Goal: Transaction & Acquisition: Purchase product/service

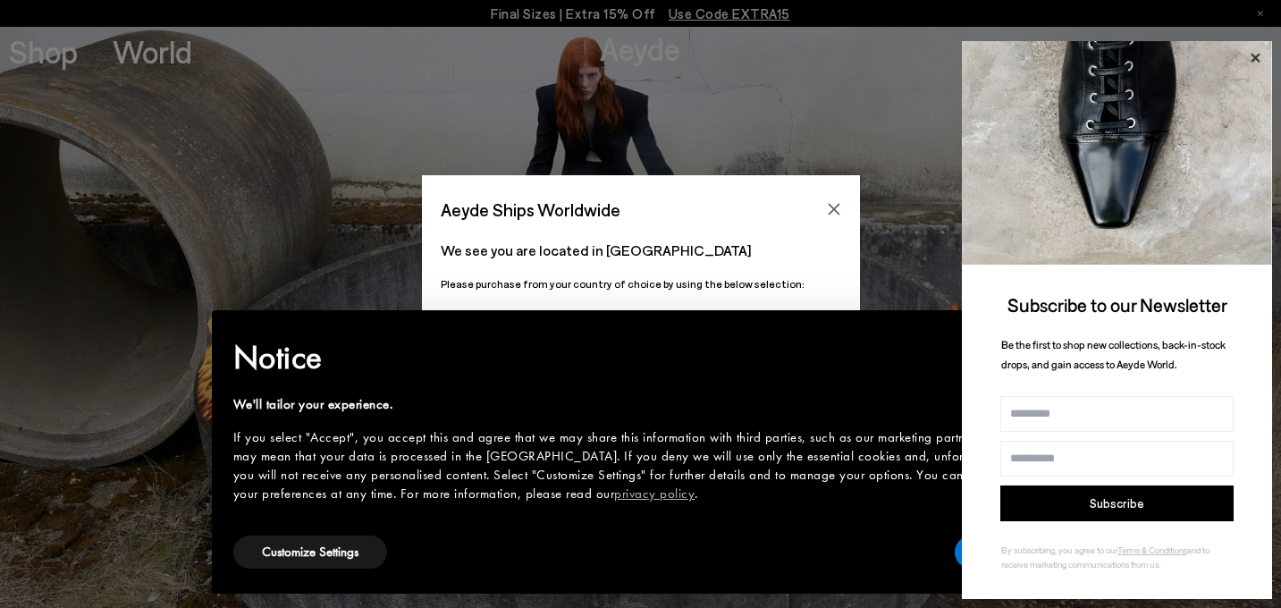
click at [1251, 51] on icon at bounding box center [1254, 57] width 23 height 23
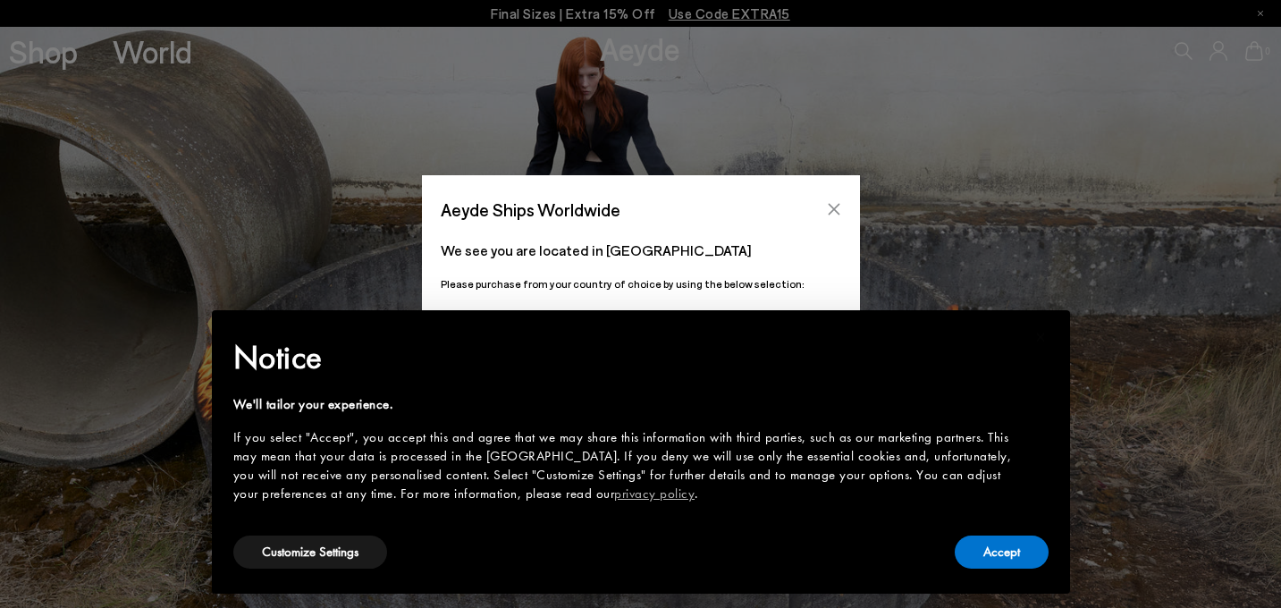
click at [831, 206] on icon "Close" at bounding box center [834, 209] width 14 height 14
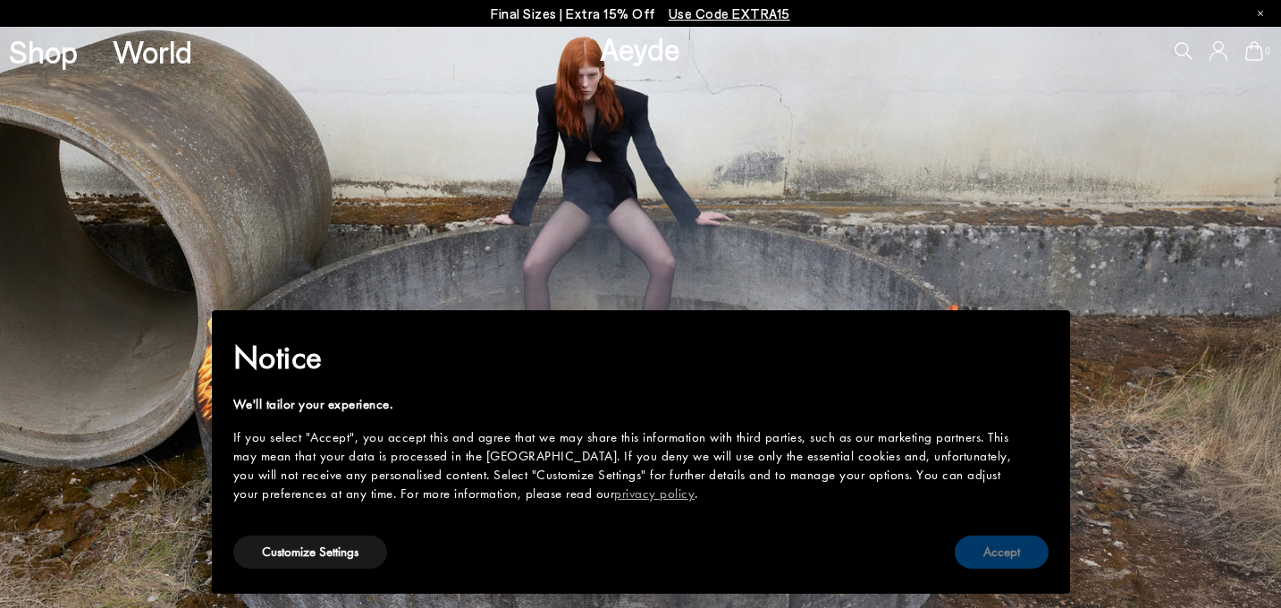
click at [988, 552] on button "Accept" at bounding box center [1002, 551] width 94 height 33
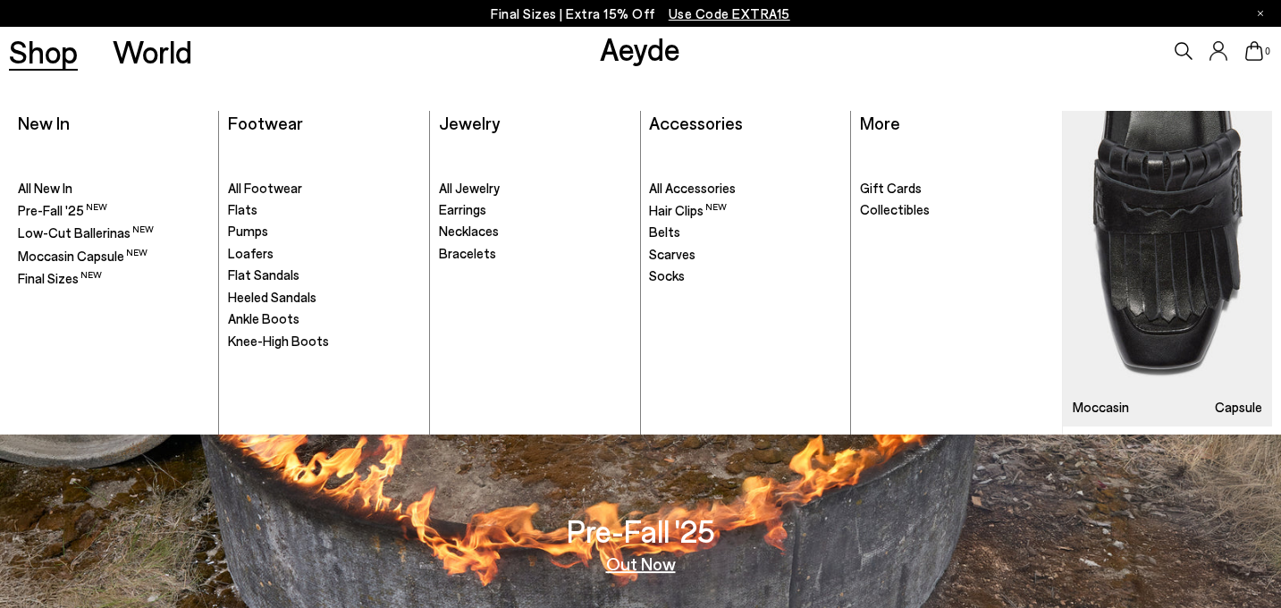
click at [28, 48] on link "Shop" at bounding box center [43, 51] width 69 height 31
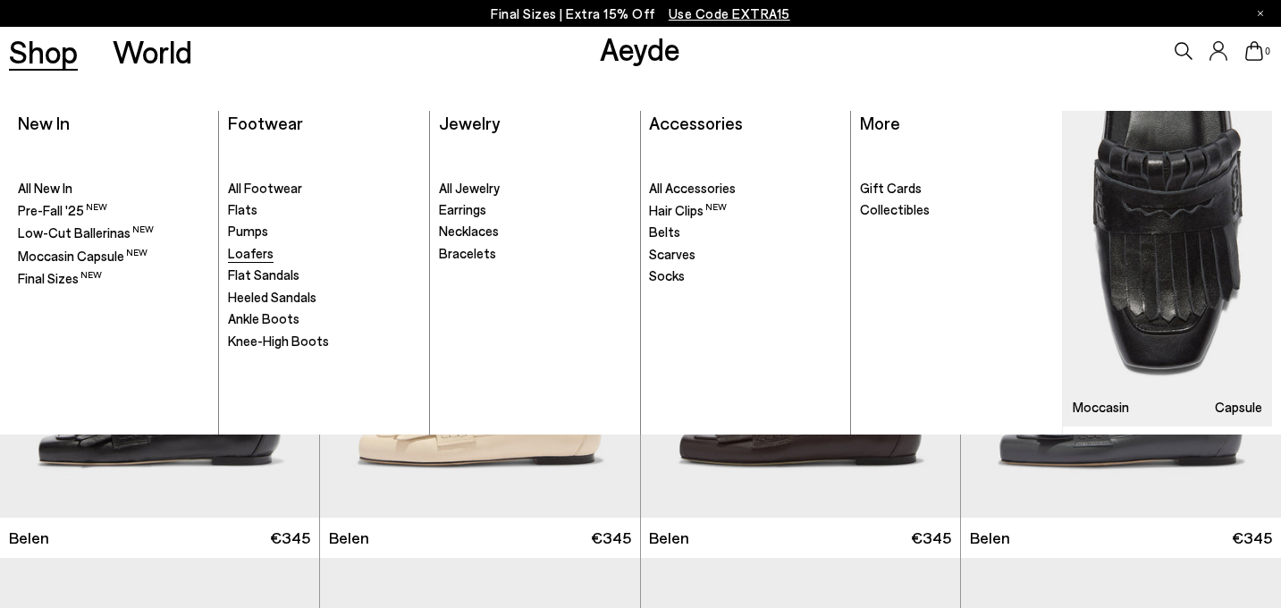
click at [250, 251] on span "Loafers" at bounding box center [251, 253] width 46 height 16
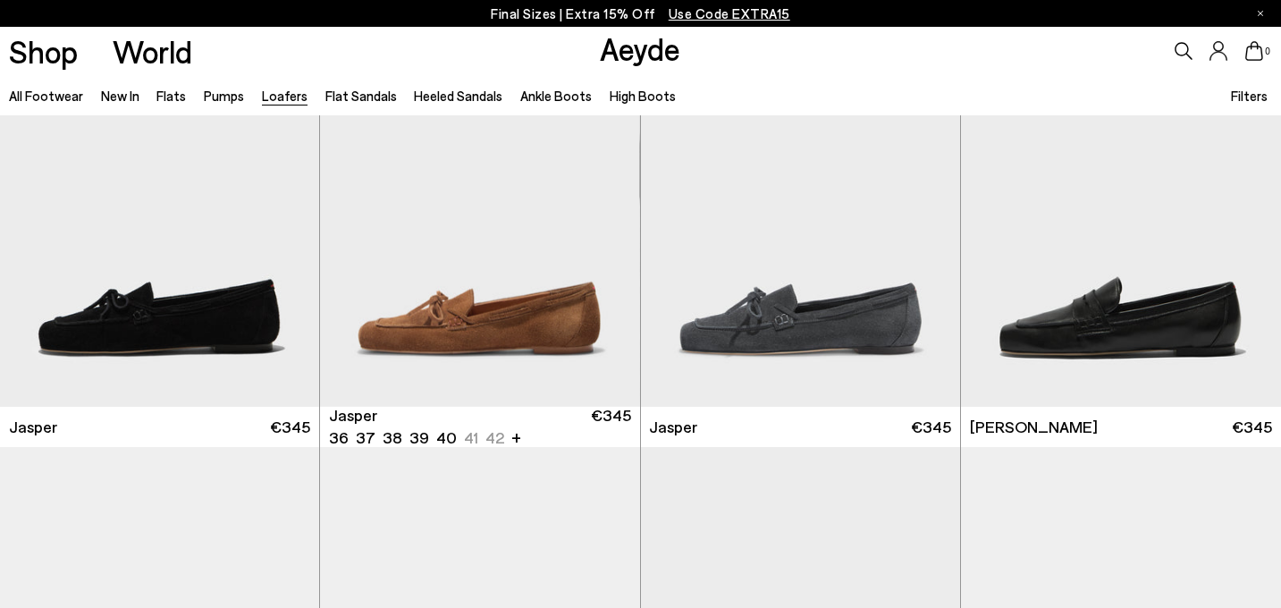
scroll to position [588, 0]
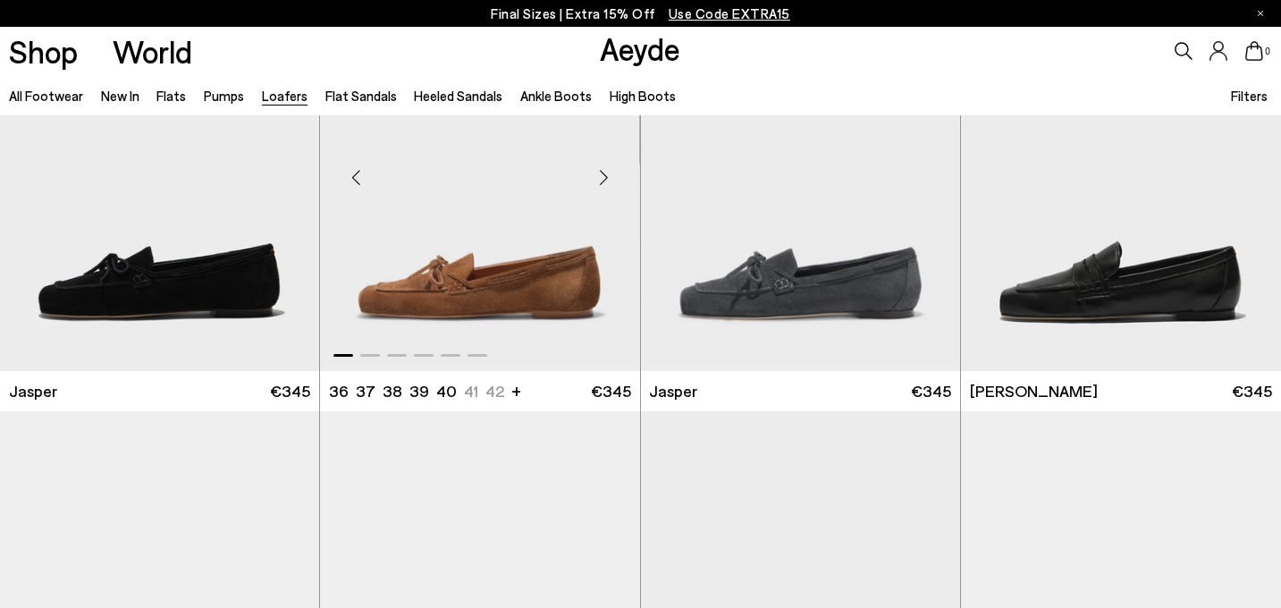
click at [606, 174] on div "Next slide" at bounding box center [604, 177] width 54 height 54
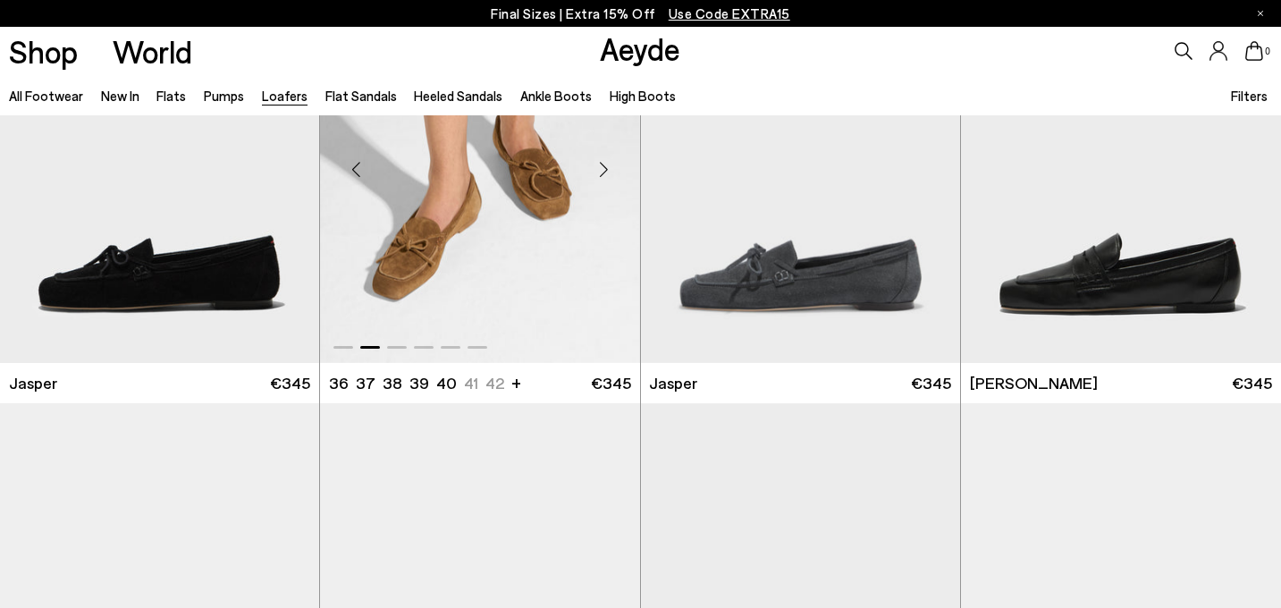
scroll to position [598, 0]
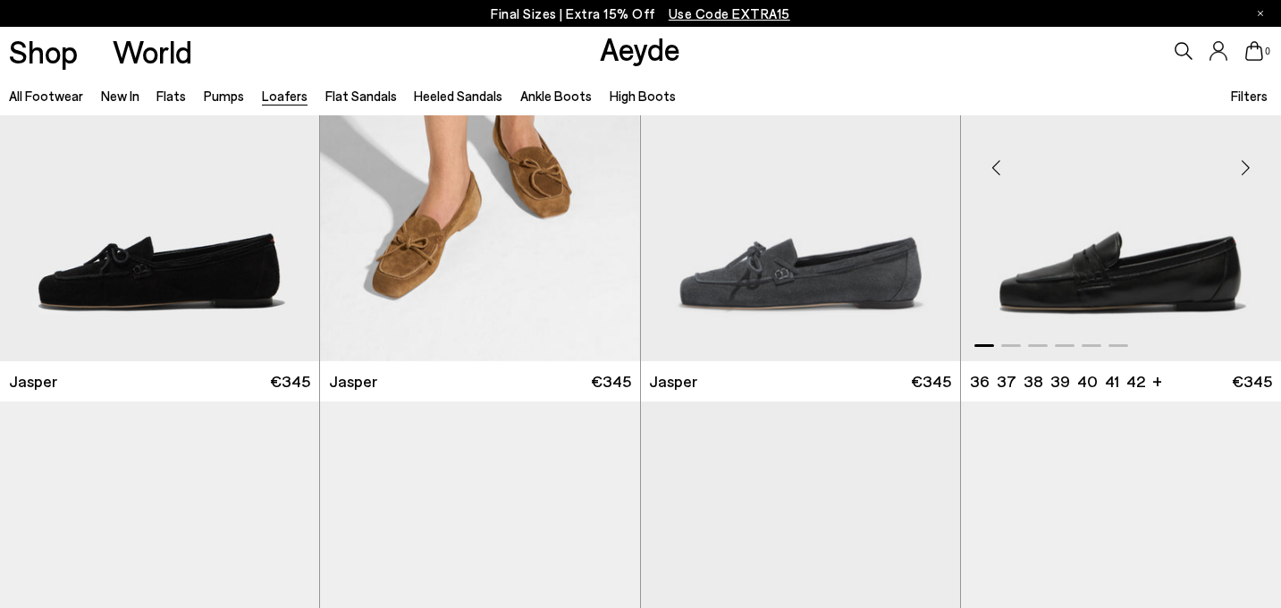
click at [1245, 164] on div "Next slide" at bounding box center [1245, 167] width 54 height 54
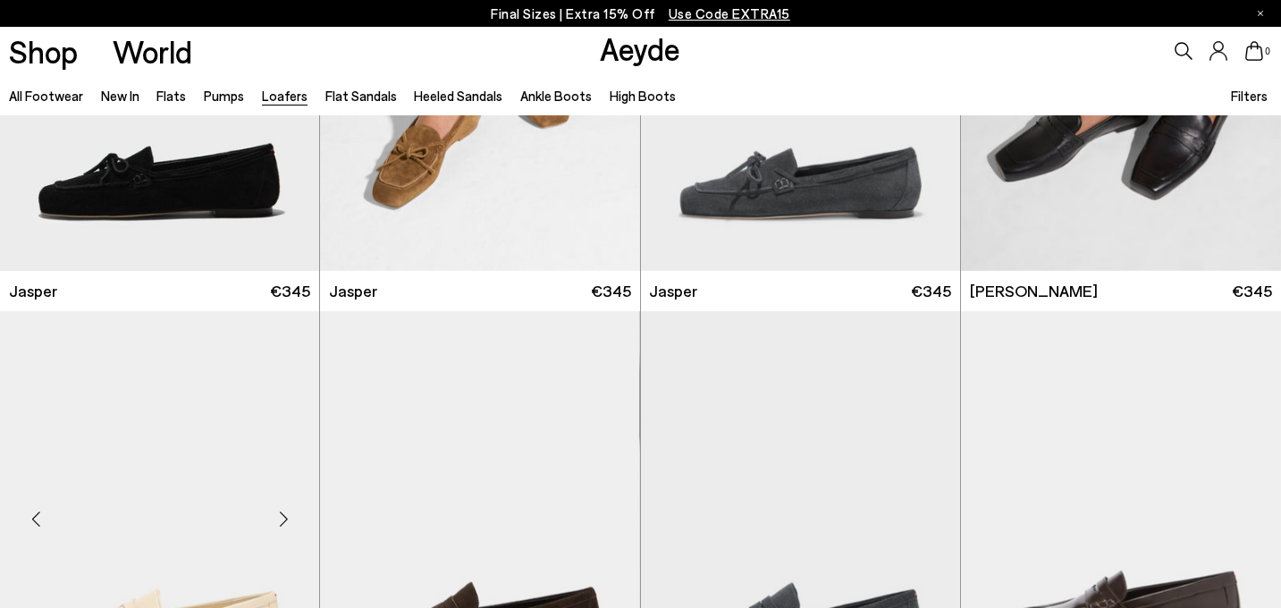
scroll to position [483, 0]
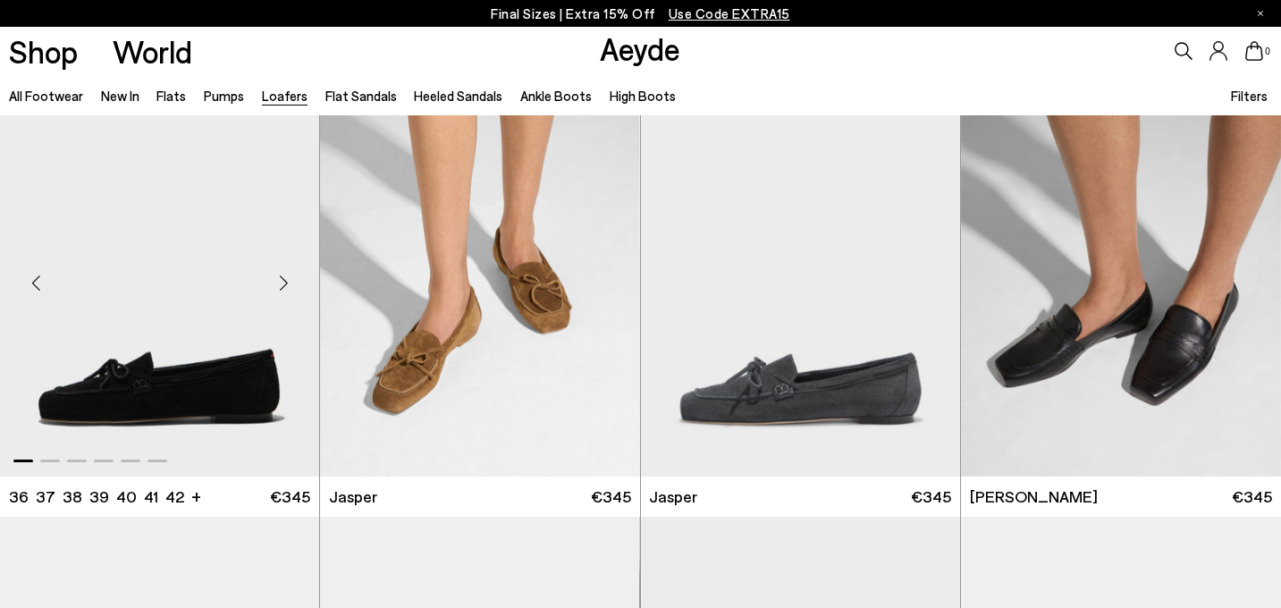
click at [287, 282] on div "Next slide" at bounding box center [284, 283] width 54 height 54
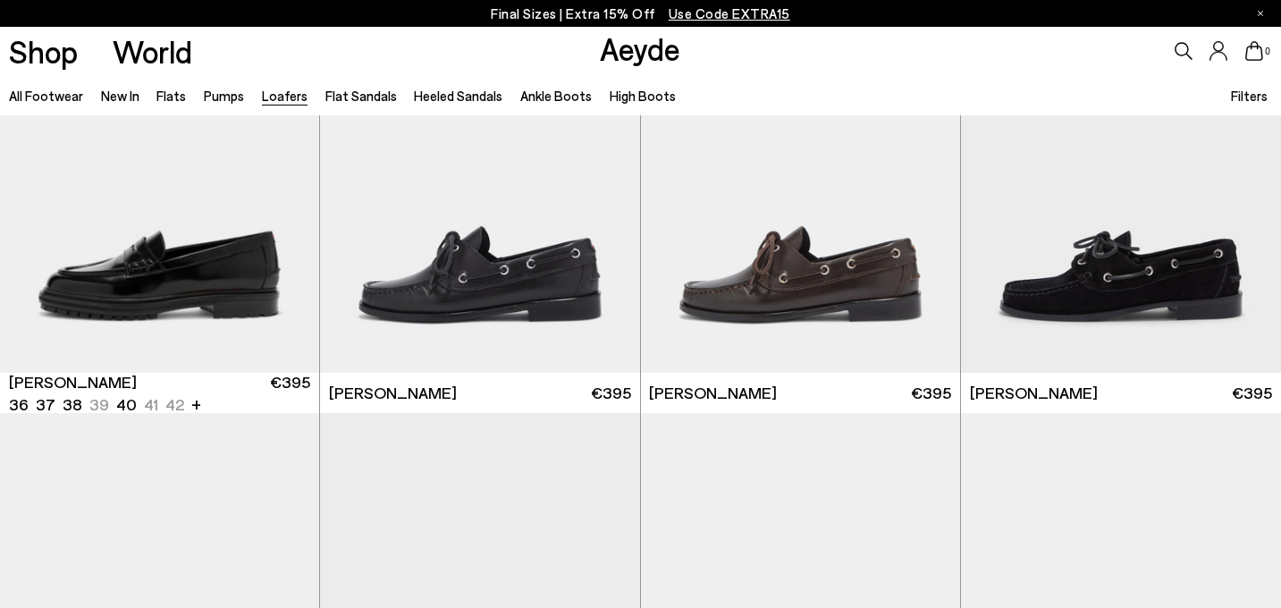
scroll to position [1471, 0]
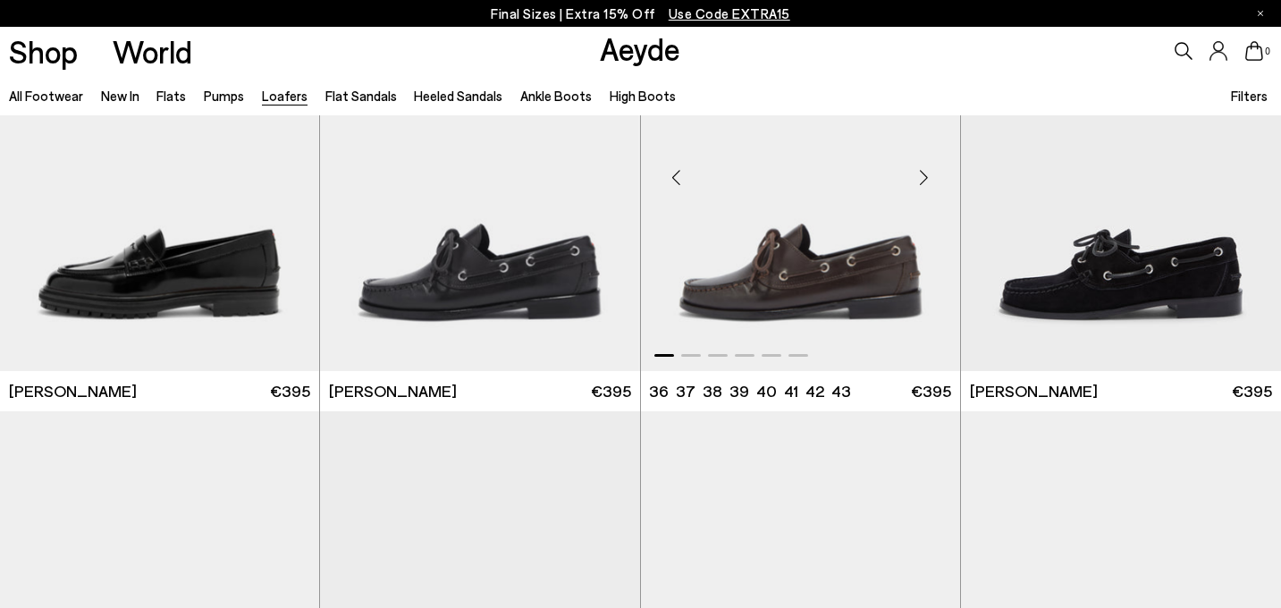
click at [922, 176] on div "Next slide" at bounding box center [924, 178] width 54 height 54
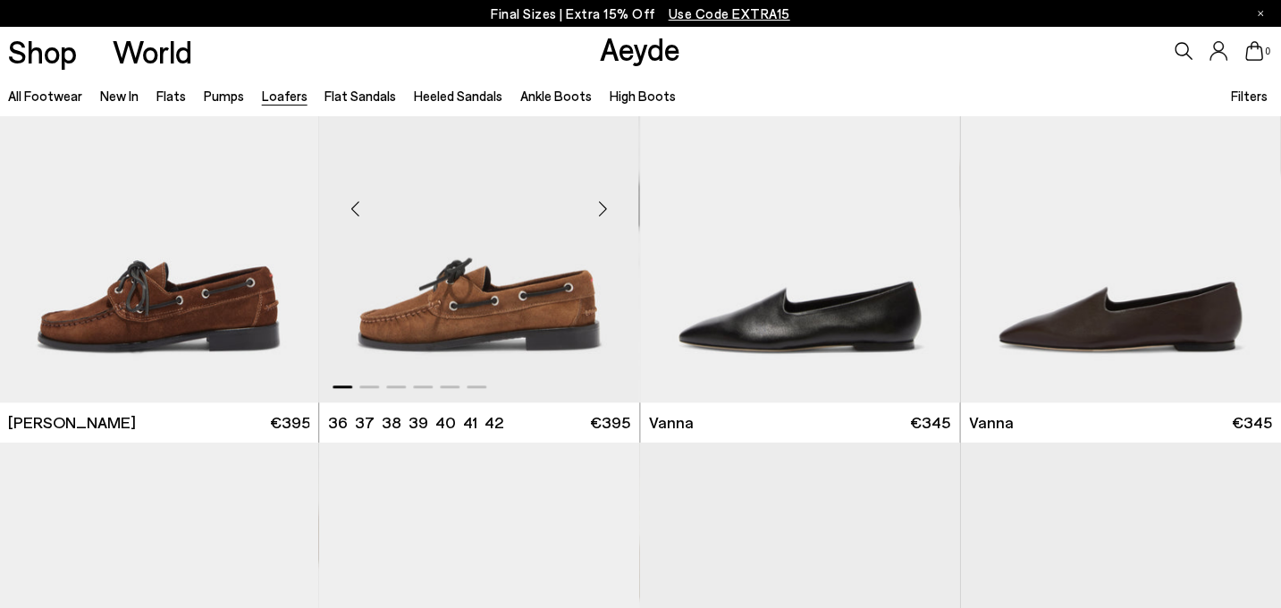
scroll to position [1882, 0]
click at [604, 209] on div "Next slide" at bounding box center [604, 209] width 54 height 54
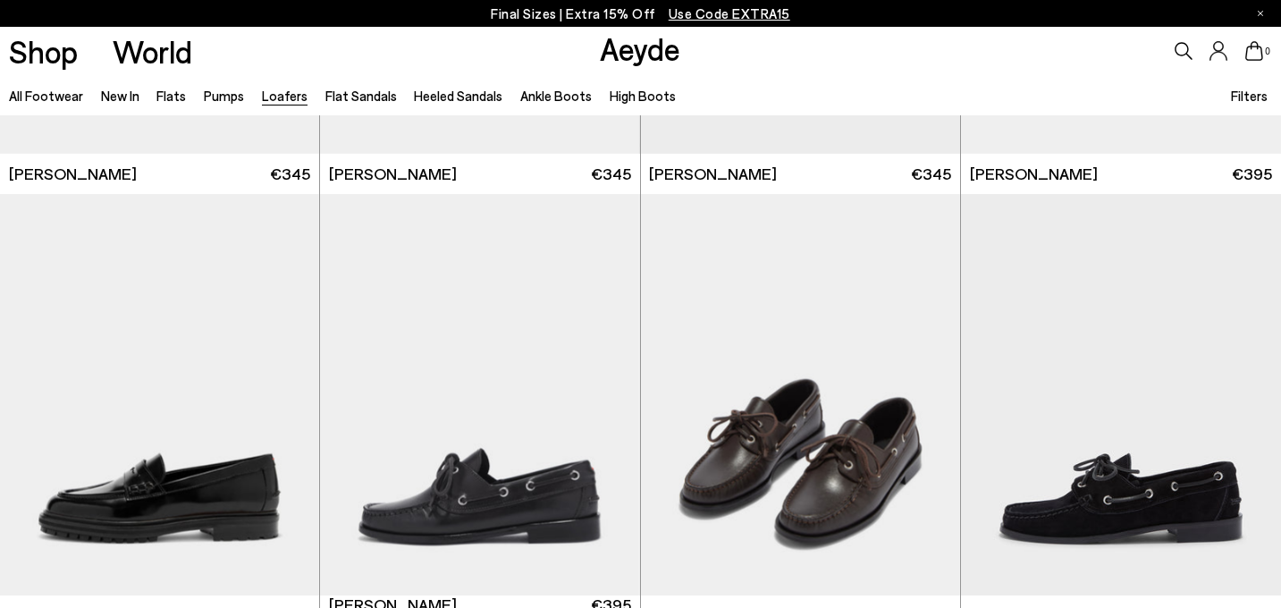
scroll to position [1248, 0]
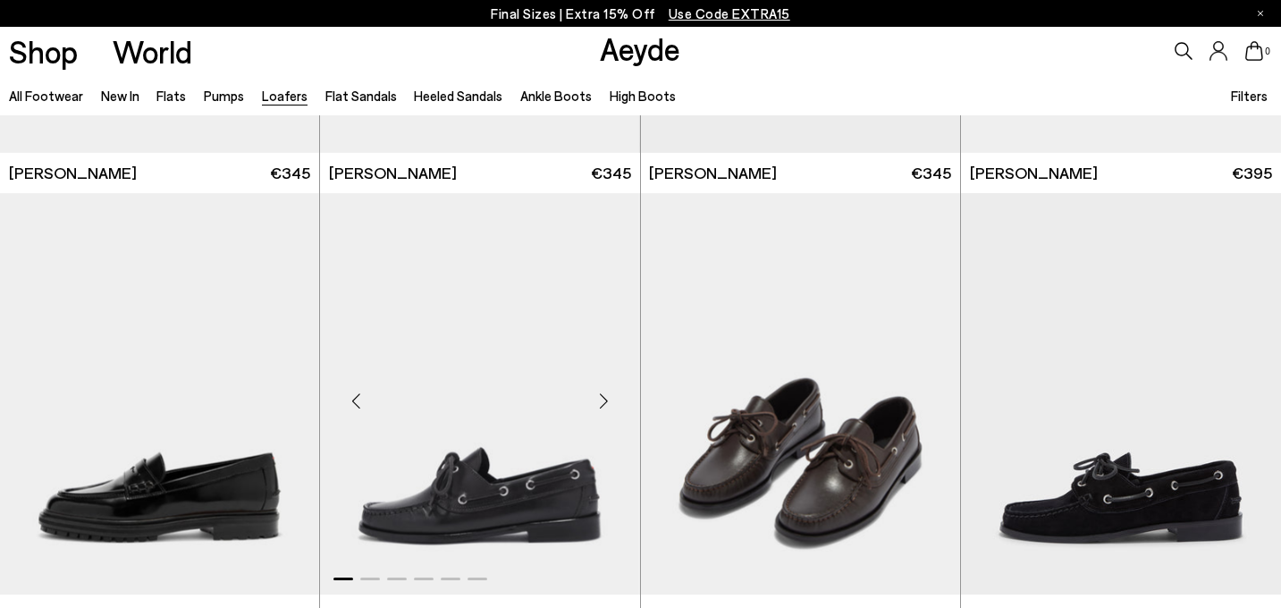
click at [603, 407] on div "Next slide" at bounding box center [604, 402] width 54 height 54
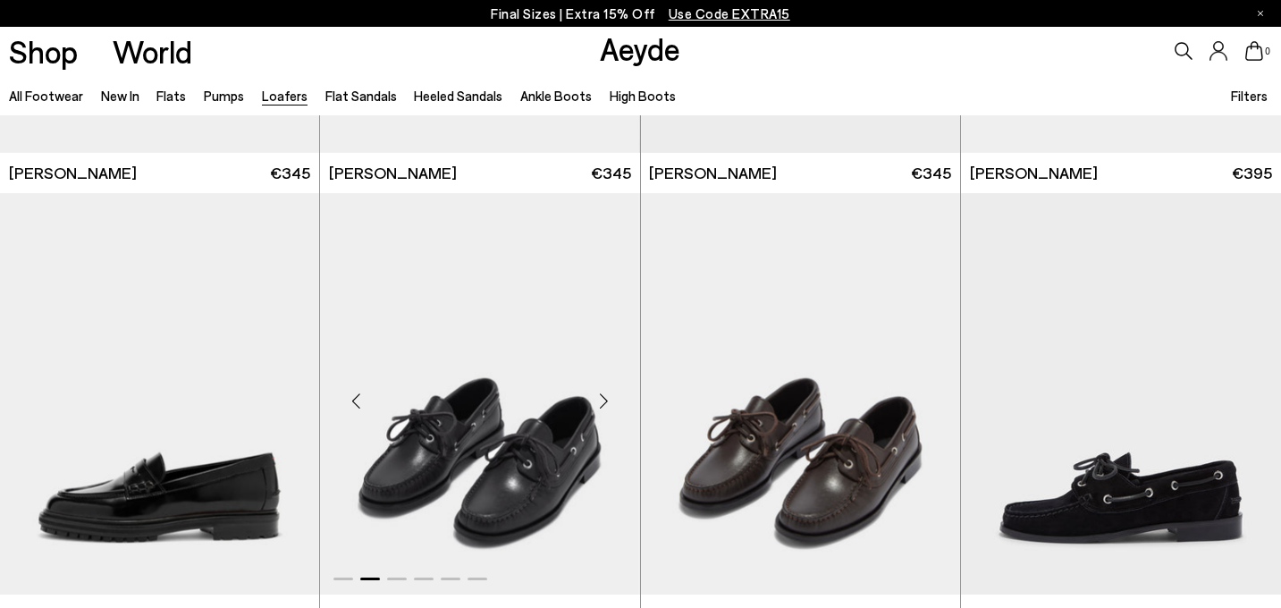
click at [528, 458] on img "2 / 6" at bounding box center [479, 393] width 319 height 401
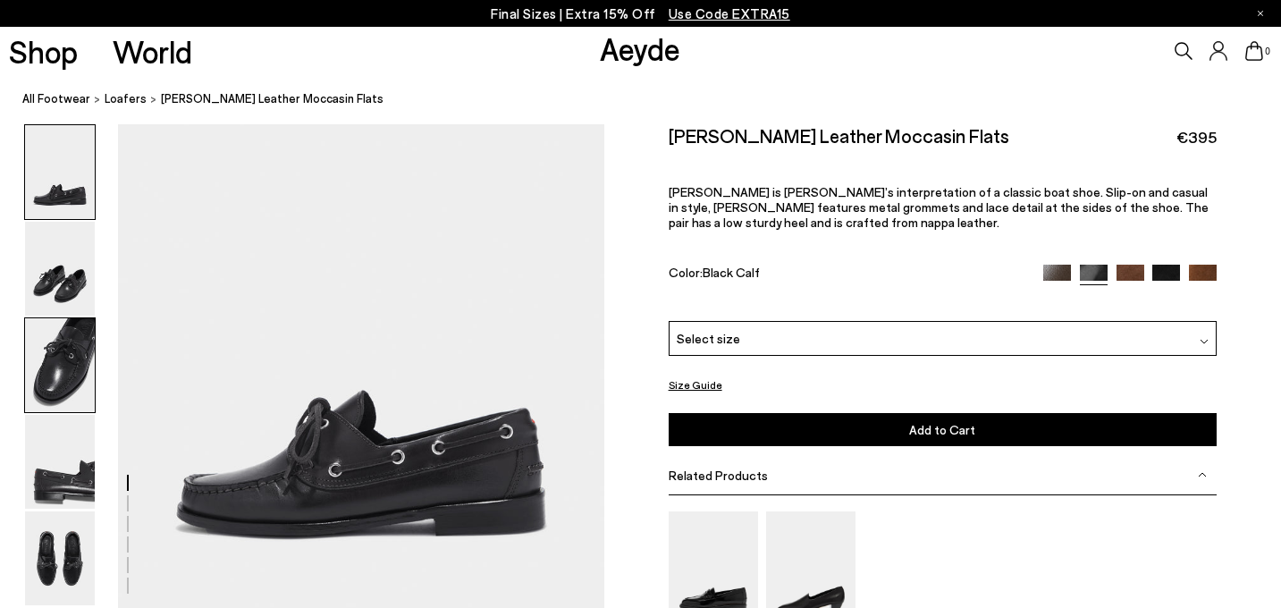
click at [60, 367] on img at bounding box center [60, 365] width 70 height 94
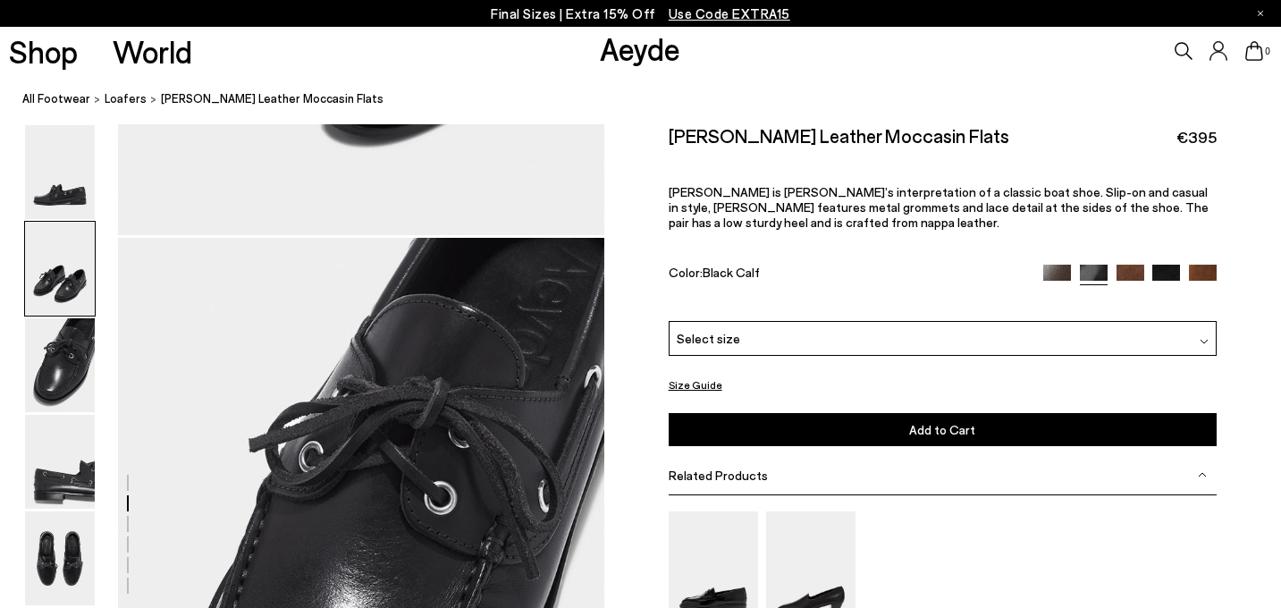
click at [48, 294] on img at bounding box center [60, 269] width 70 height 94
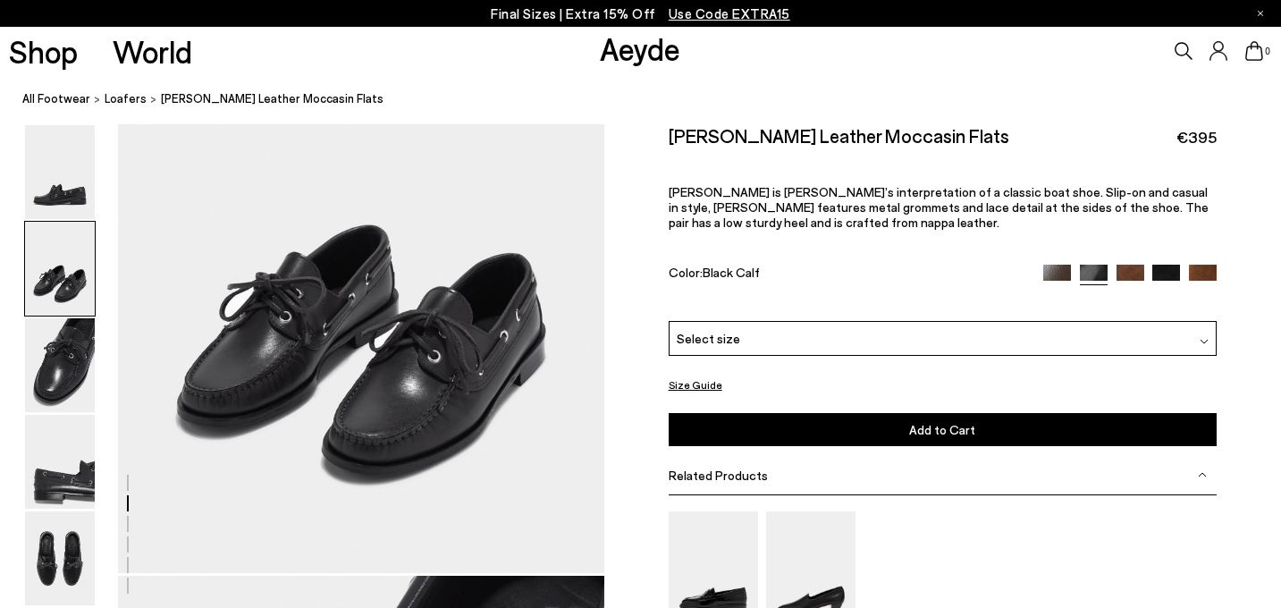
scroll to position [720, 0]
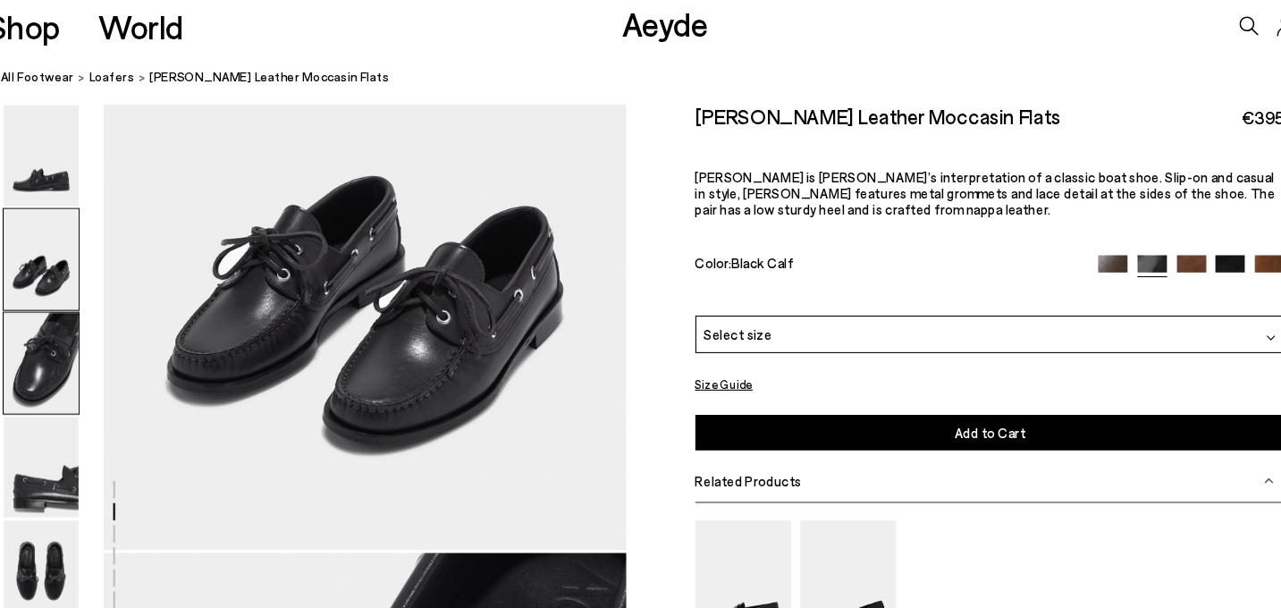
click at [63, 382] on img at bounding box center [60, 365] width 70 height 94
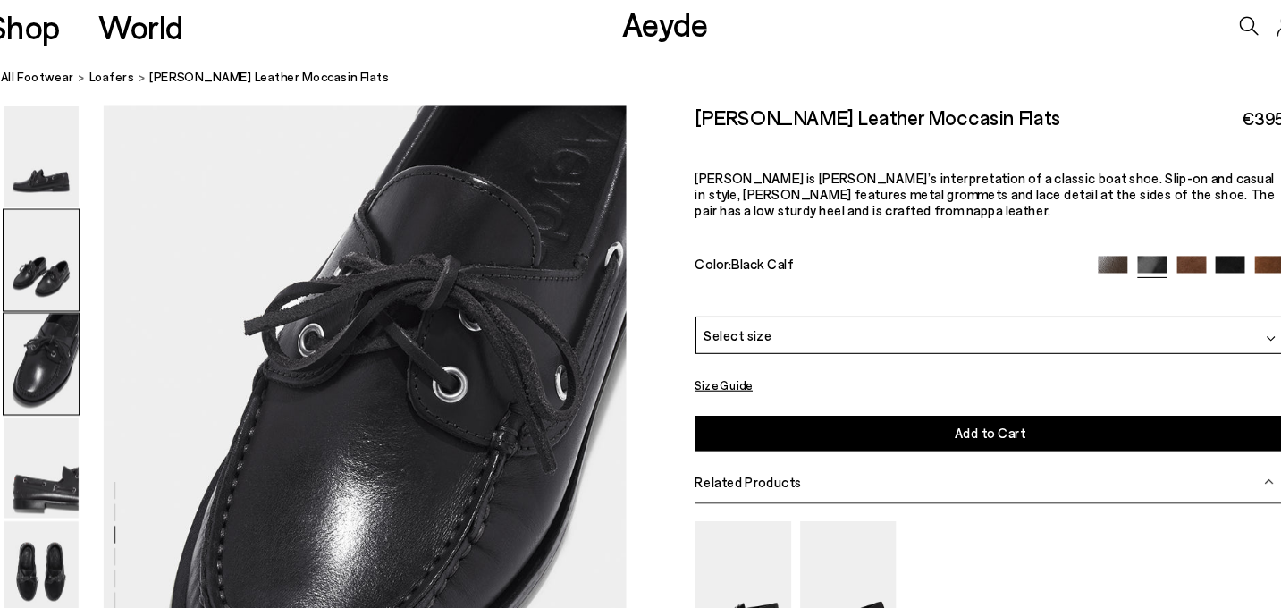
click at [63, 285] on img at bounding box center [60, 269] width 70 height 94
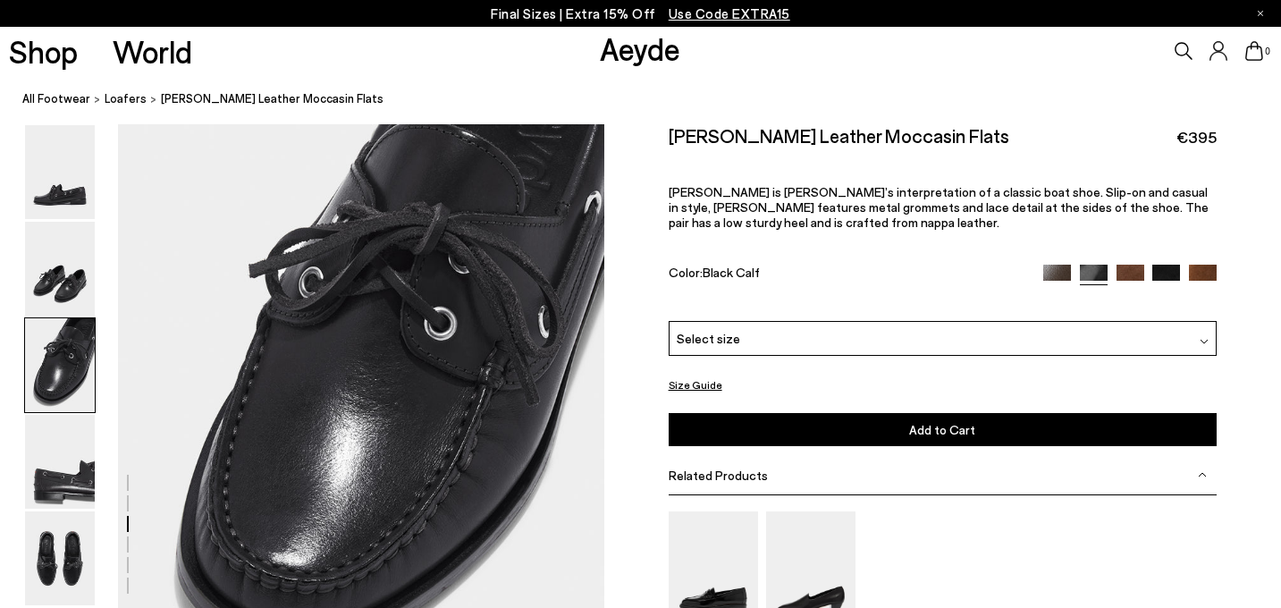
scroll to position [1203, 0]
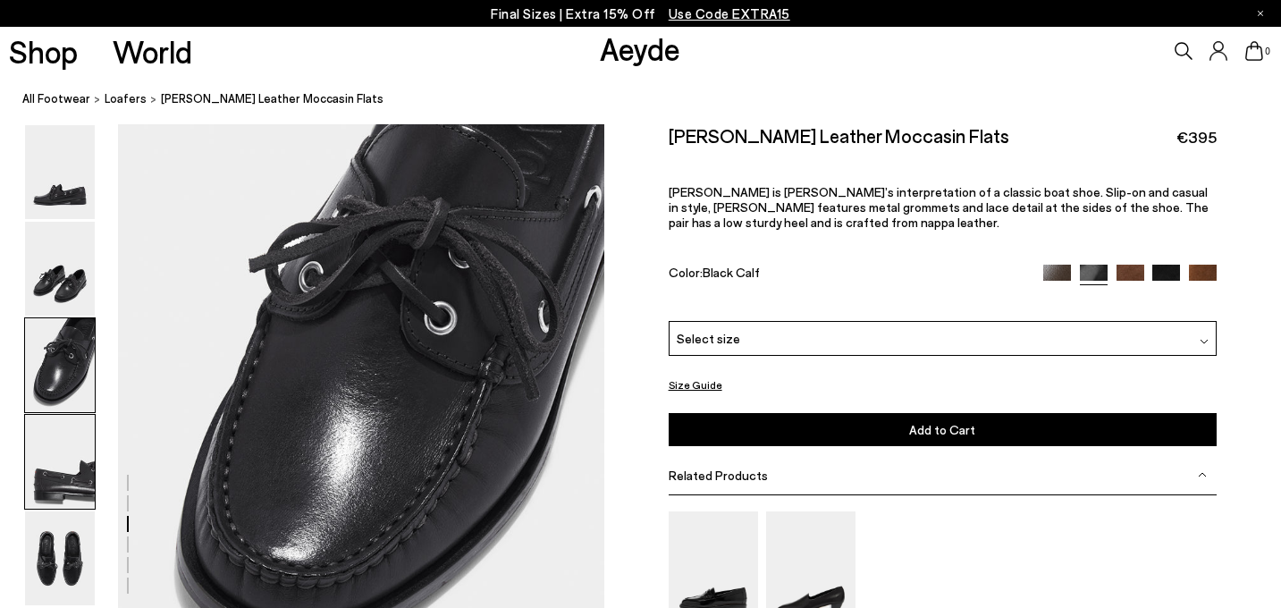
click at [55, 478] on img at bounding box center [60, 462] width 70 height 94
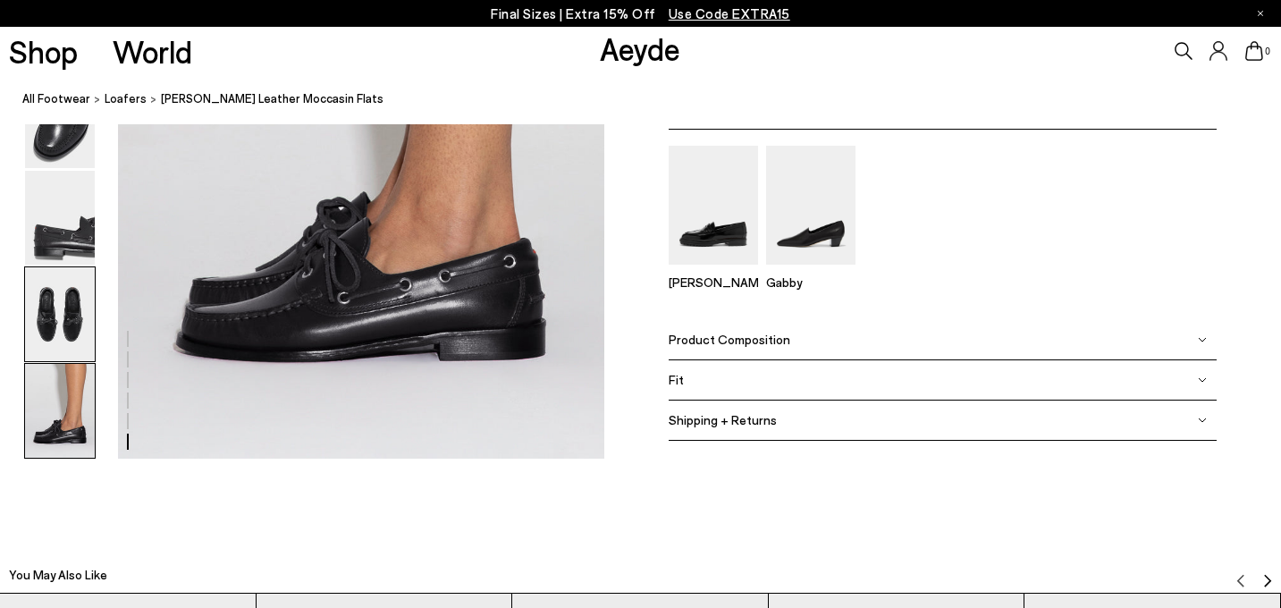
scroll to position [3475, 0]
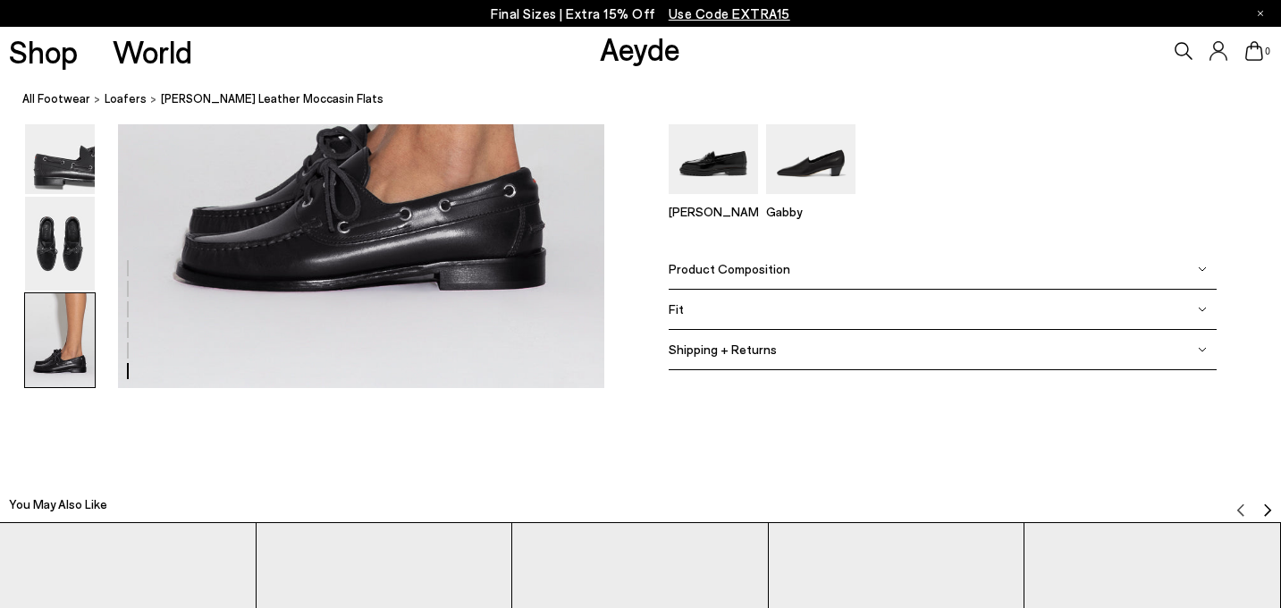
click at [77, 356] on img at bounding box center [60, 340] width 70 height 94
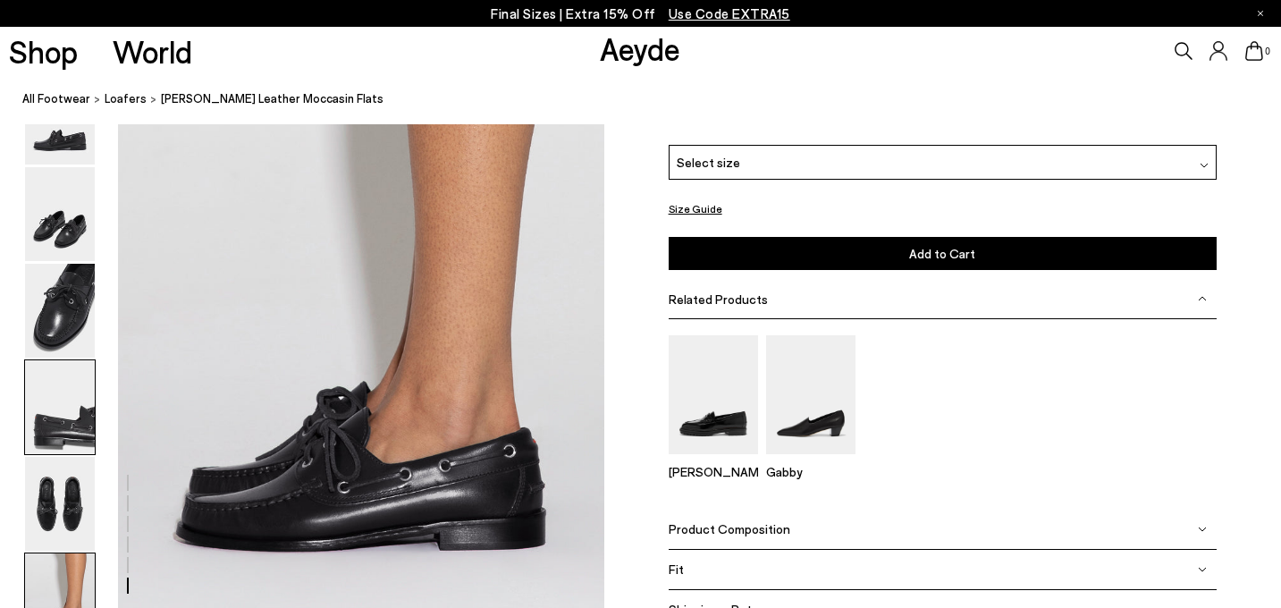
click at [65, 426] on img at bounding box center [60, 407] width 70 height 94
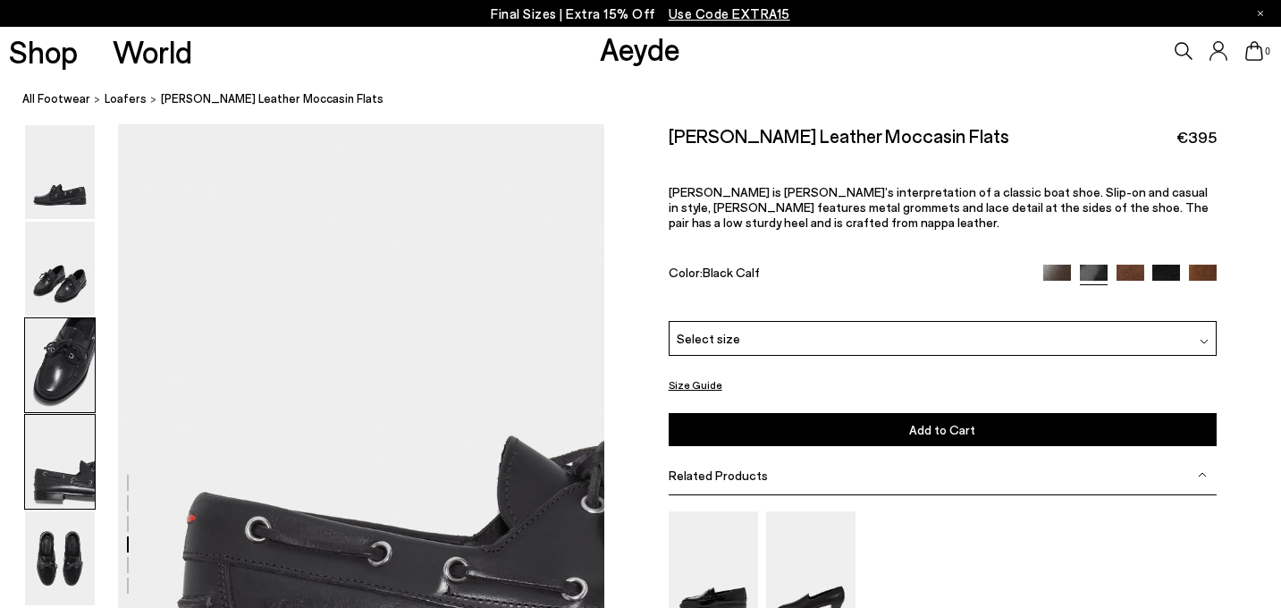
click at [66, 369] on img at bounding box center [60, 365] width 70 height 94
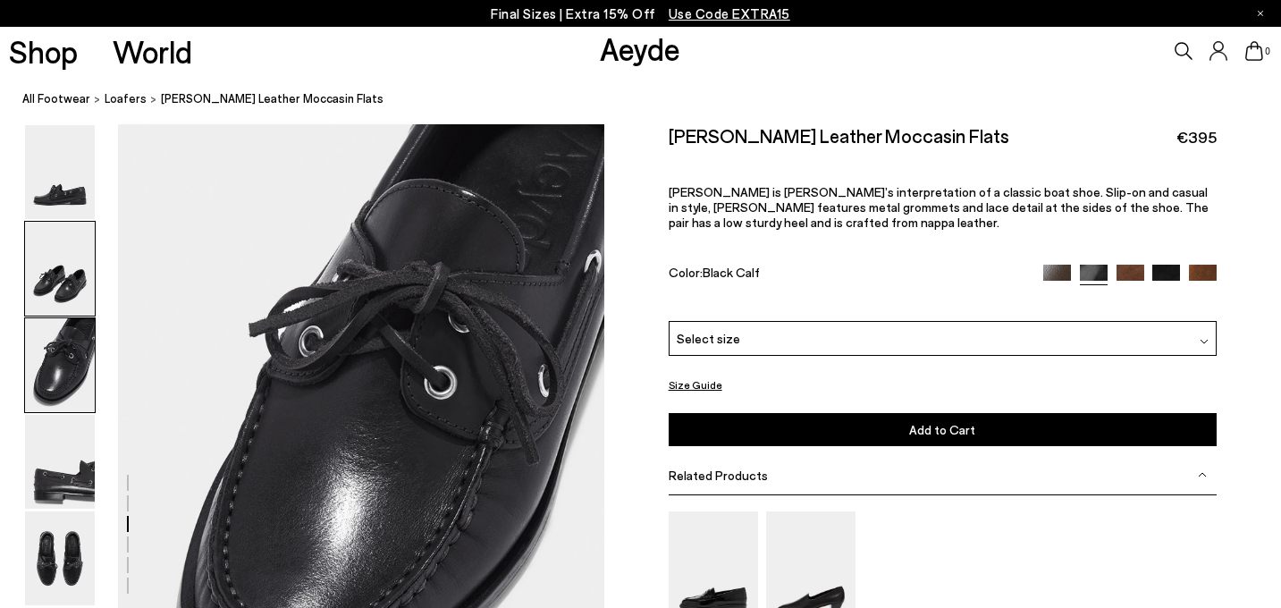
click at [63, 307] on img at bounding box center [60, 269] width 70 height 94
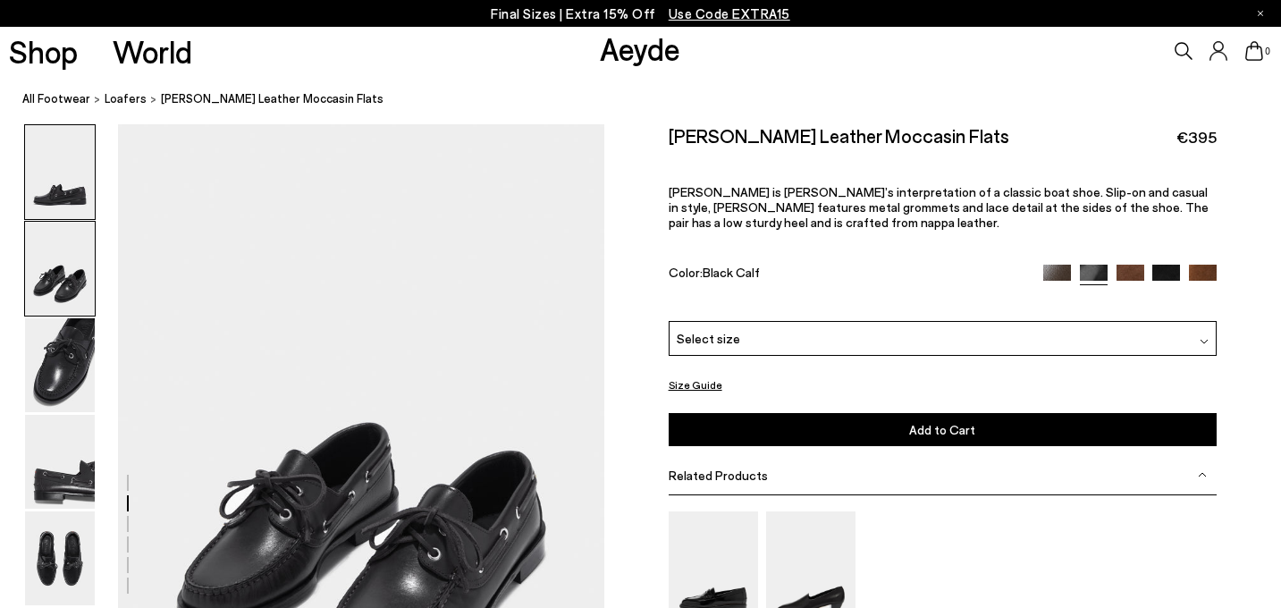
click at [75, 218] on img at bounding box center [60, 172] width 70 height 94
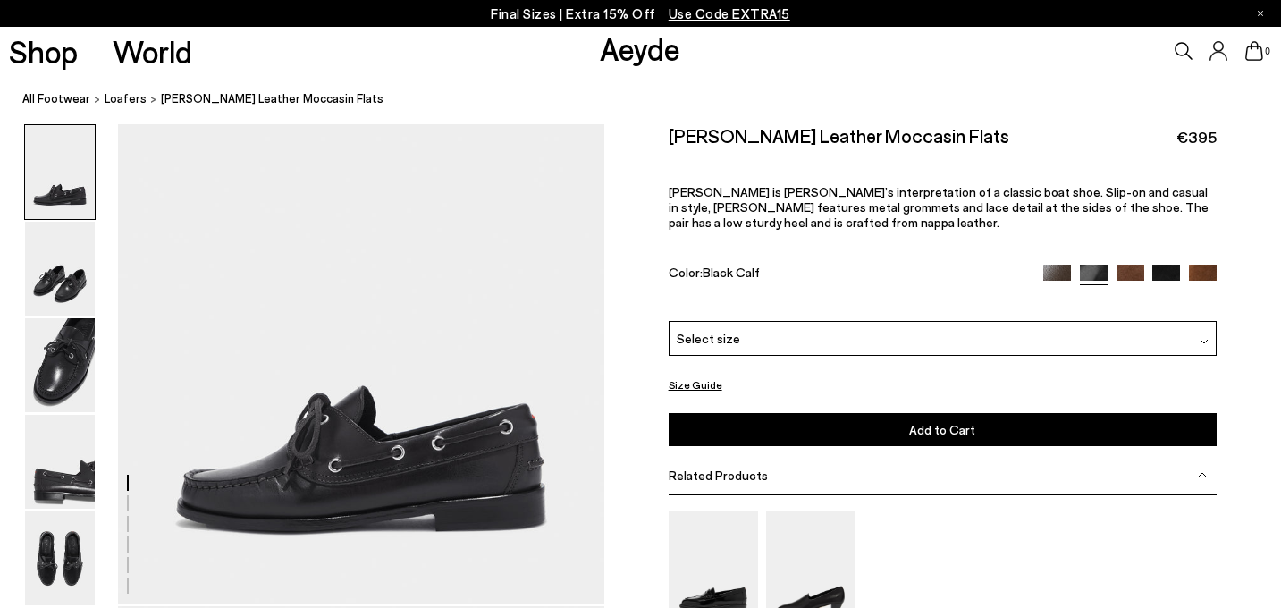
scroll to position [0, 0]
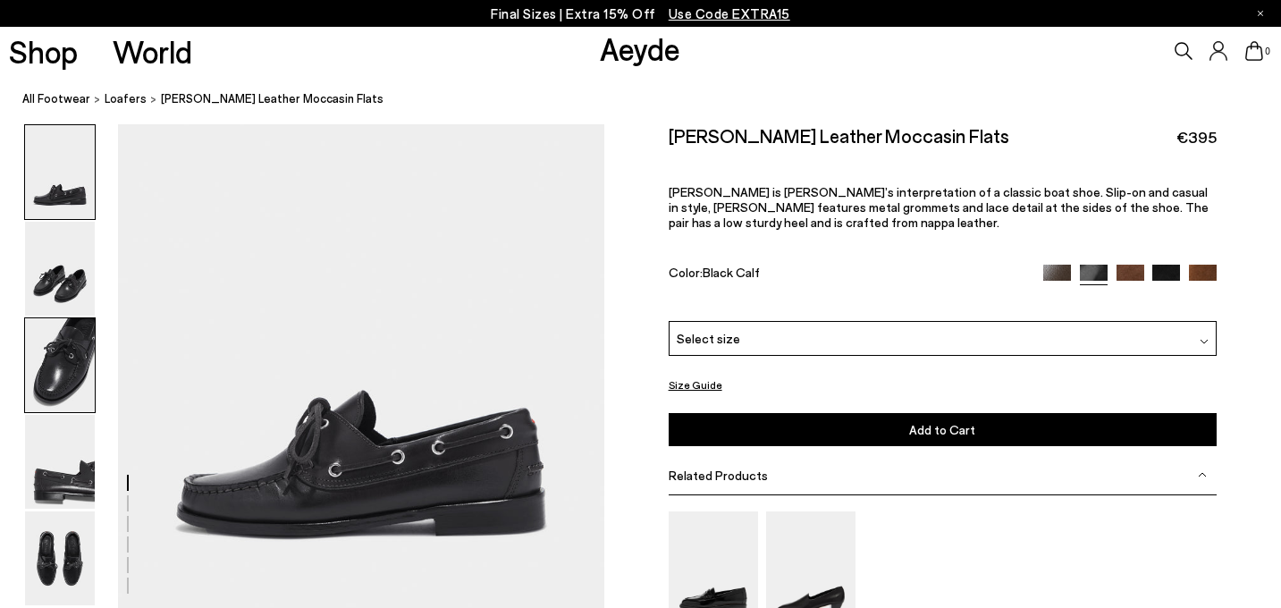
click at [63, 369] on img at bounding box center [60, 365] width 70 height 94
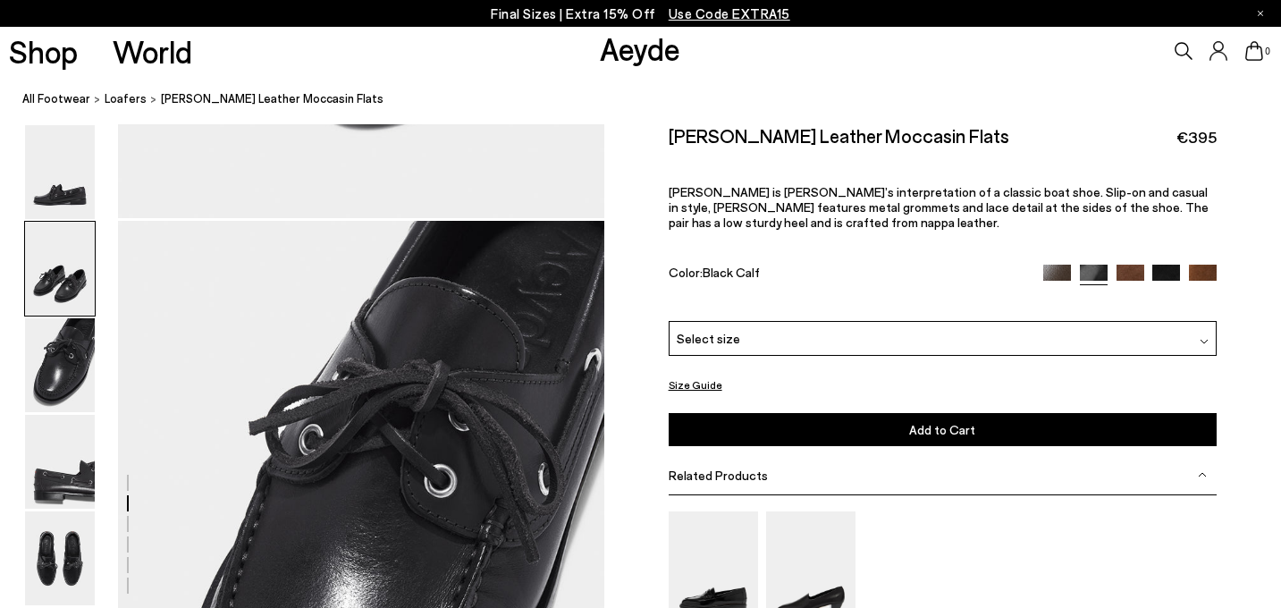
click at [61, 296] on img at bounding box center [60, 269] width 70 height 94
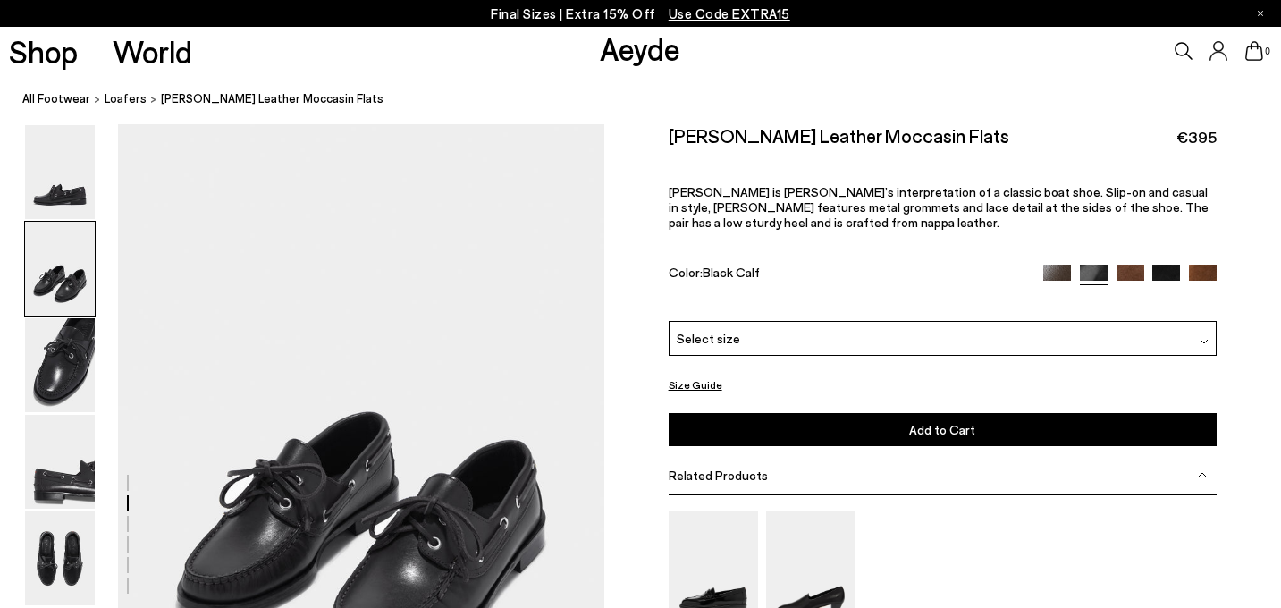
scroll to position [488, 0]
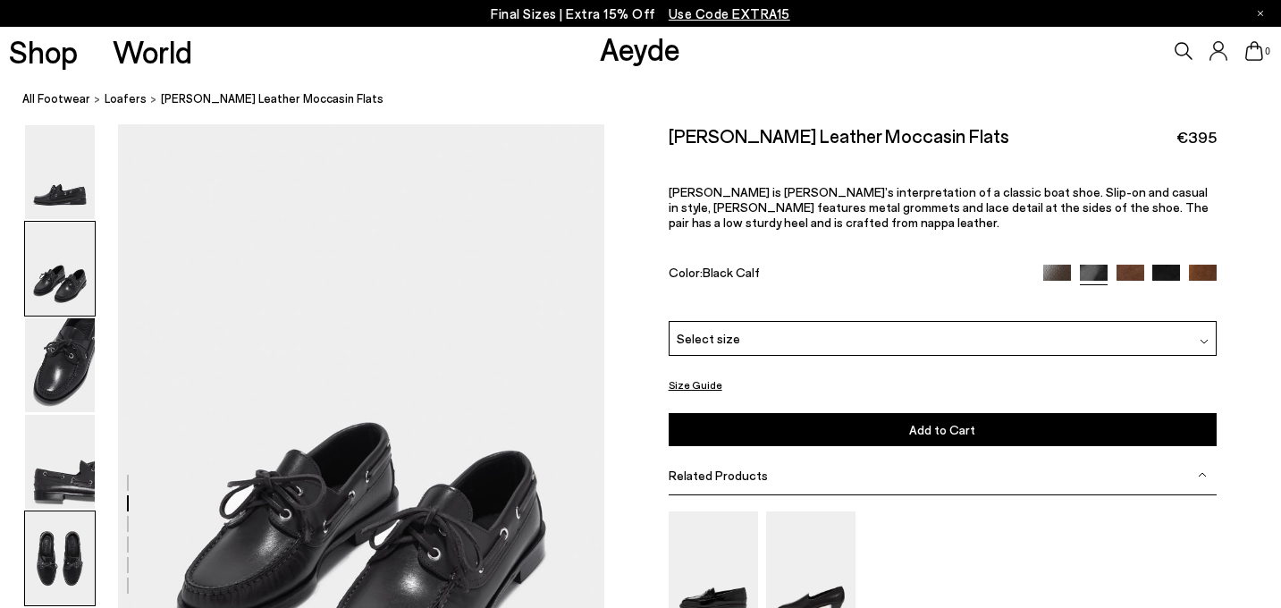
click at [70, 535] on img at bounding box center [60, 558] width 70 height 94
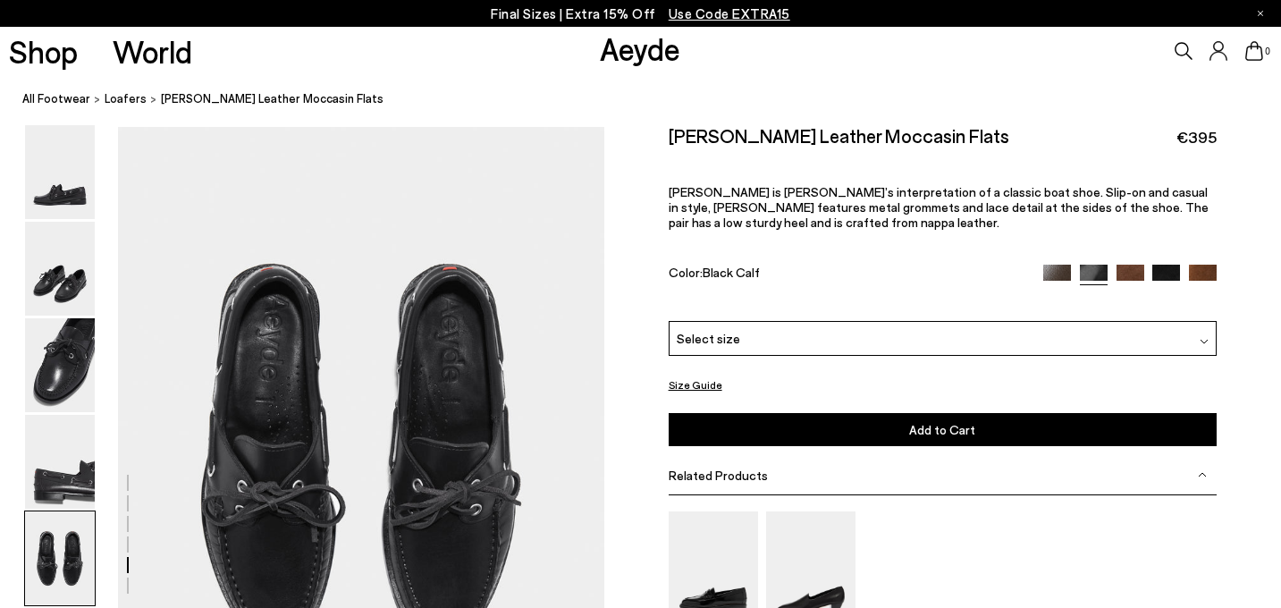
scroll to position [2441, 0]
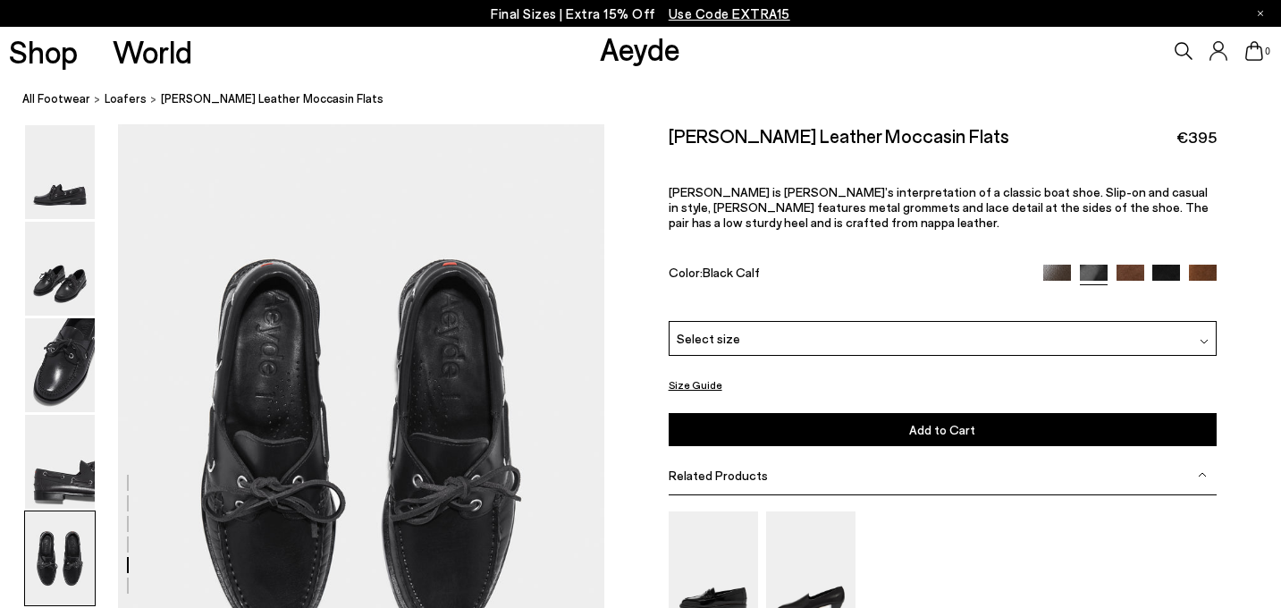
click at [1049, 265] on img at bounding box center [1057, 279] width 28 height 28
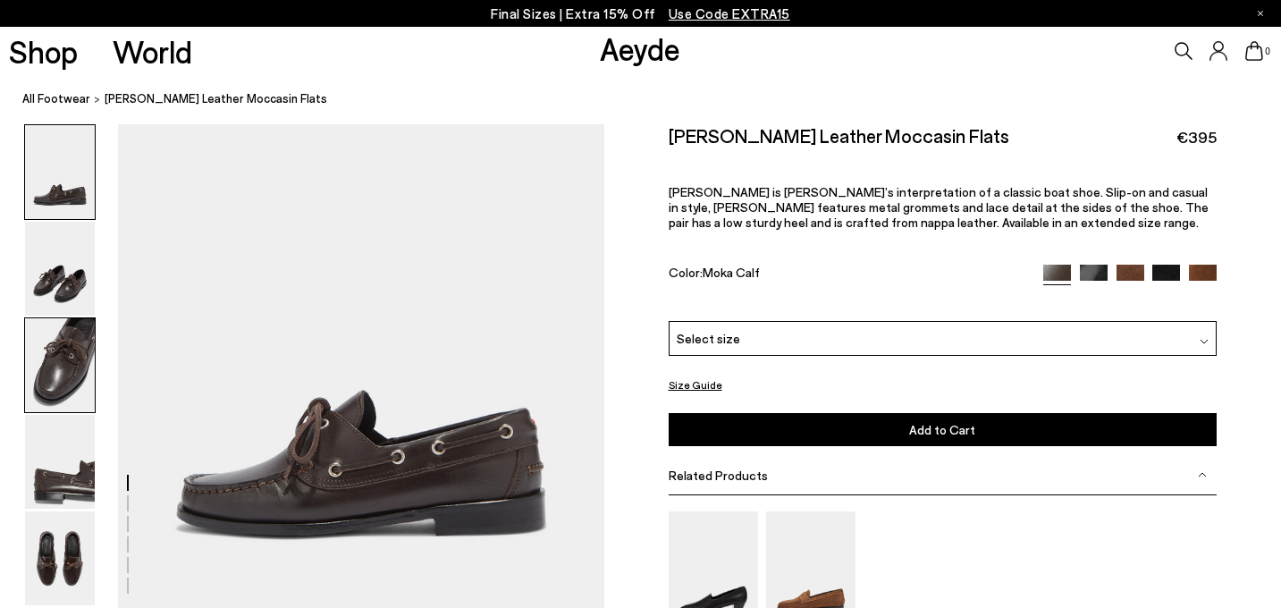
click at [46, 383] on img at bounding box center [60, 365] width 70 height 94
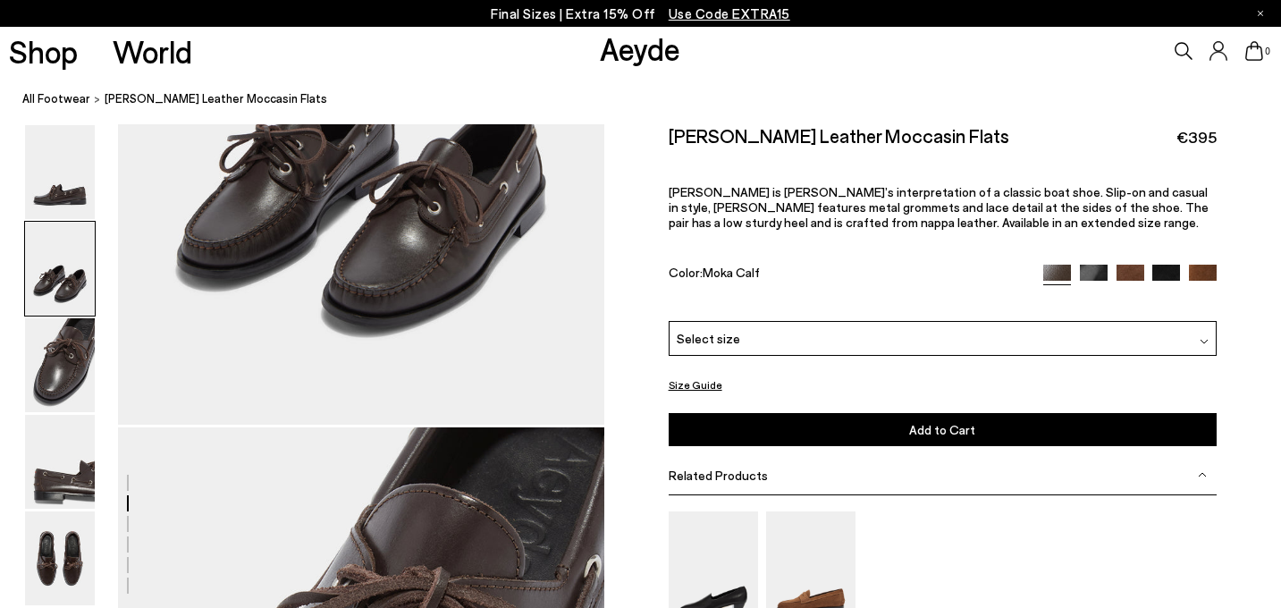
scroll to position [678, 0]
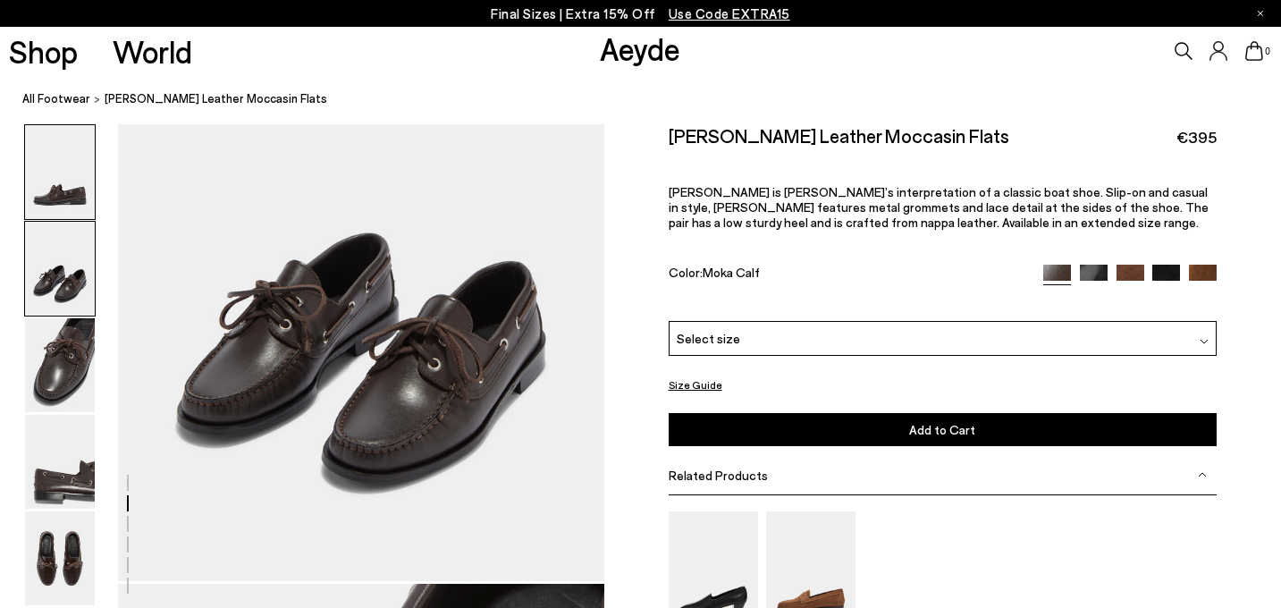
click at [59, 189] on img at bounding box center [60, 172] width 70 height 94
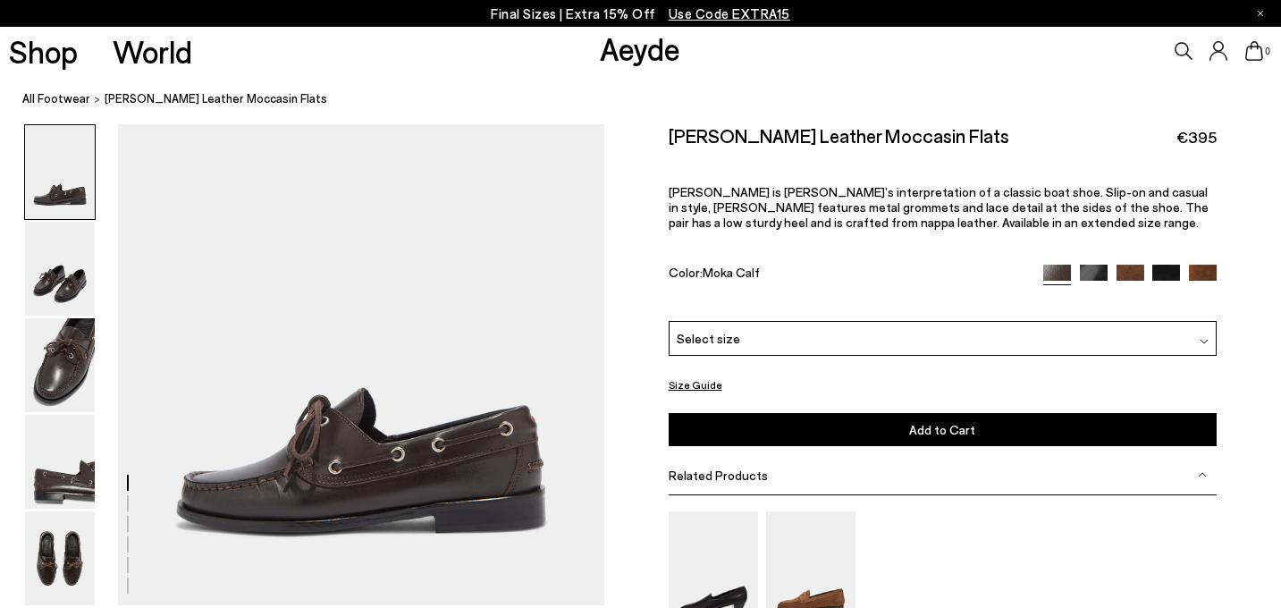
scroll to position [0, 0]
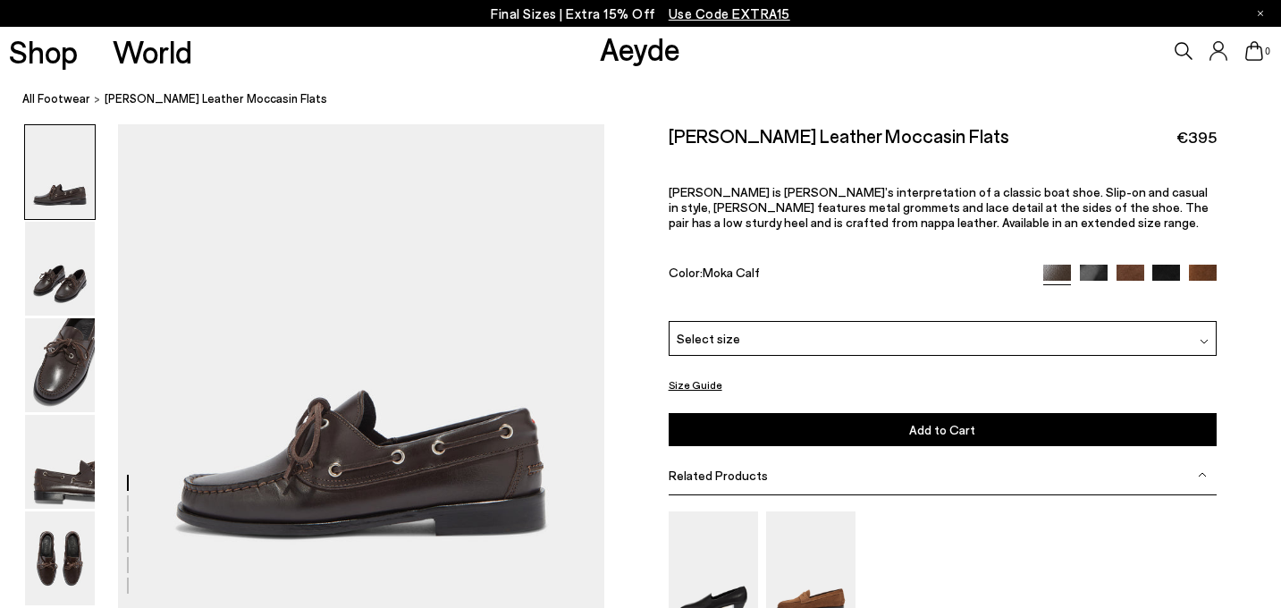
click at [1091, 265] on img at bounding box center [1094, 279] width 28 height 28
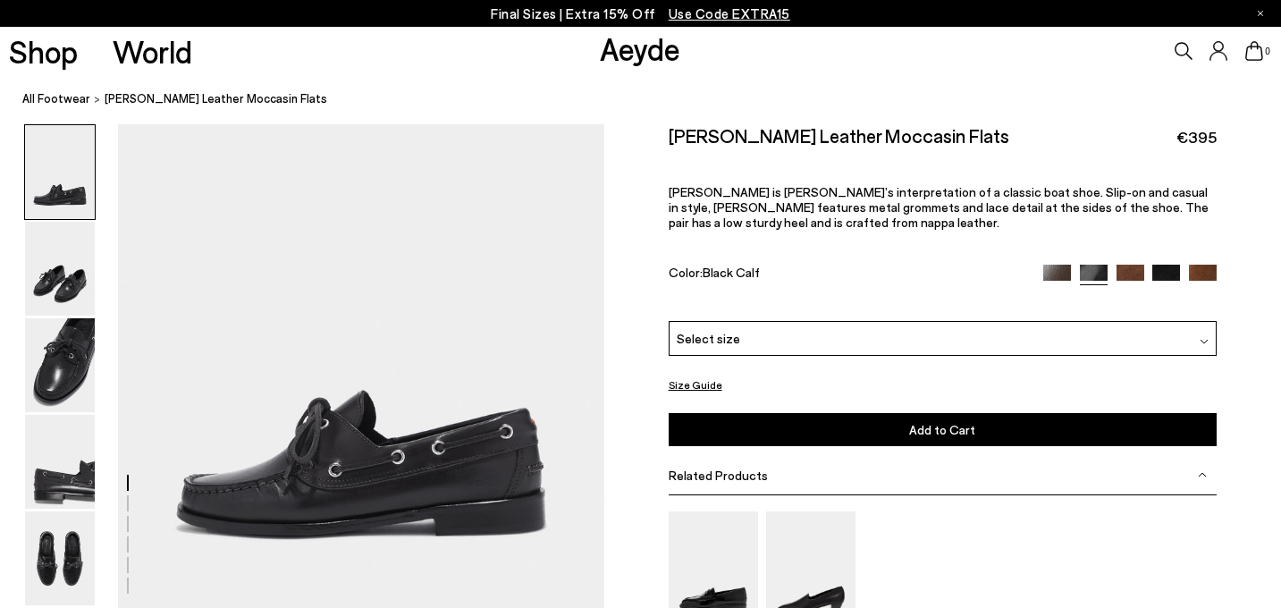
click at [1059, 265] on img at bounding box center [1057, 279] width 28 height 28
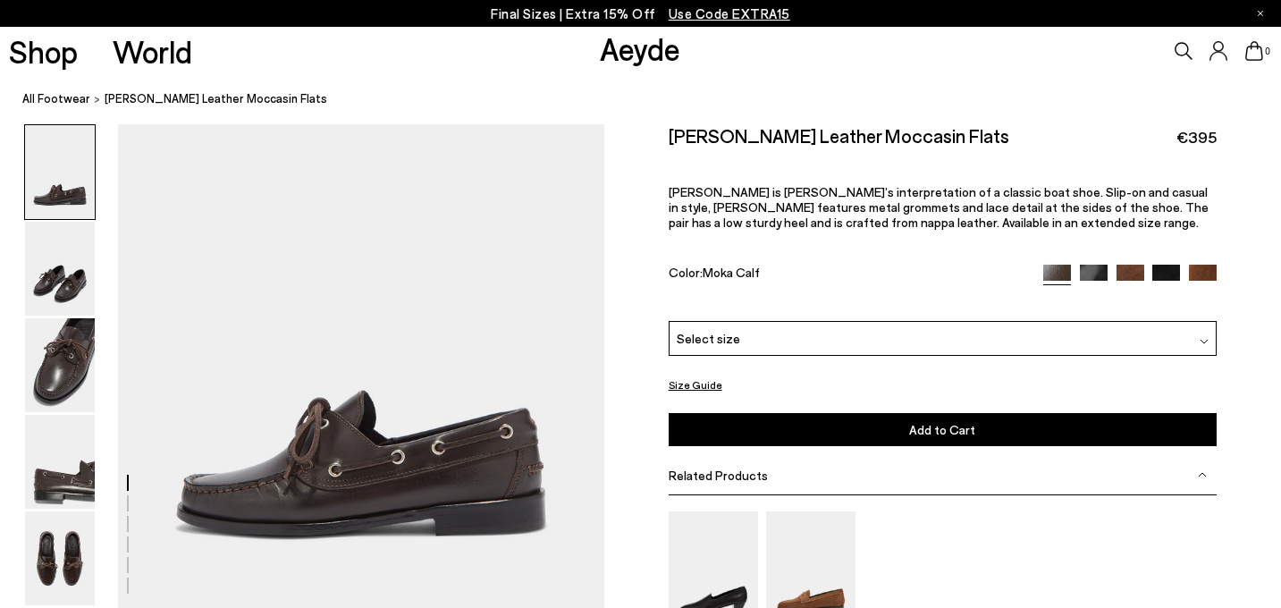
click at [1130, 265] on img at bounding box center [1131, 279] width 28 height 28
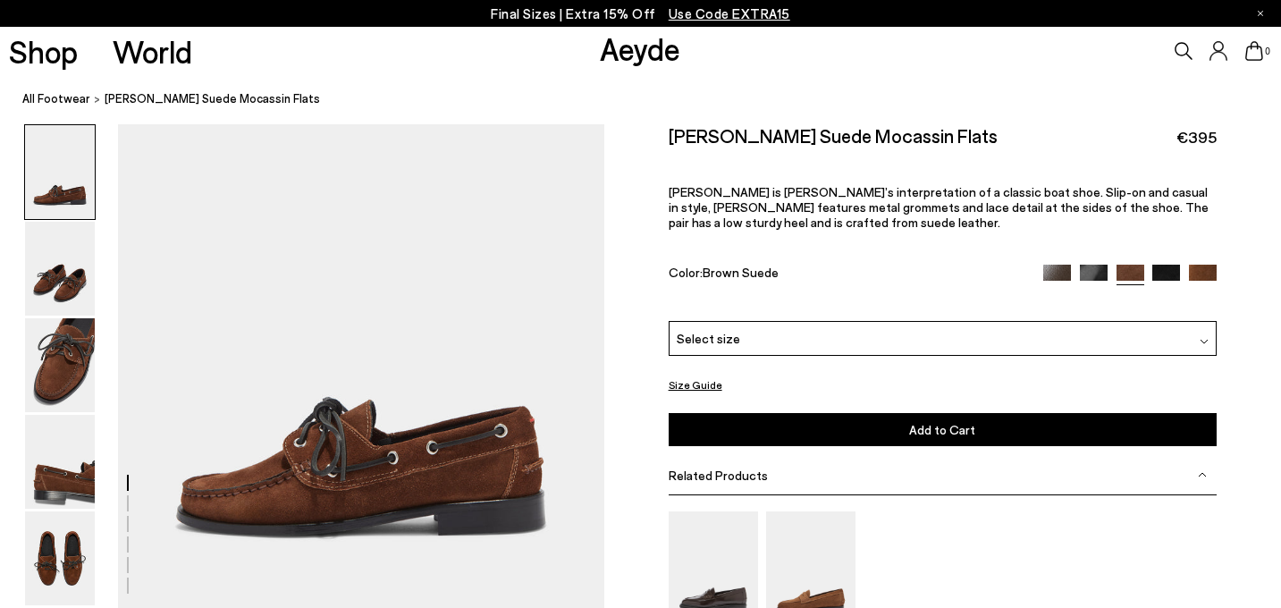
click at [1173, 265] on img at bounding box center [1166, 279] width 28 height 28
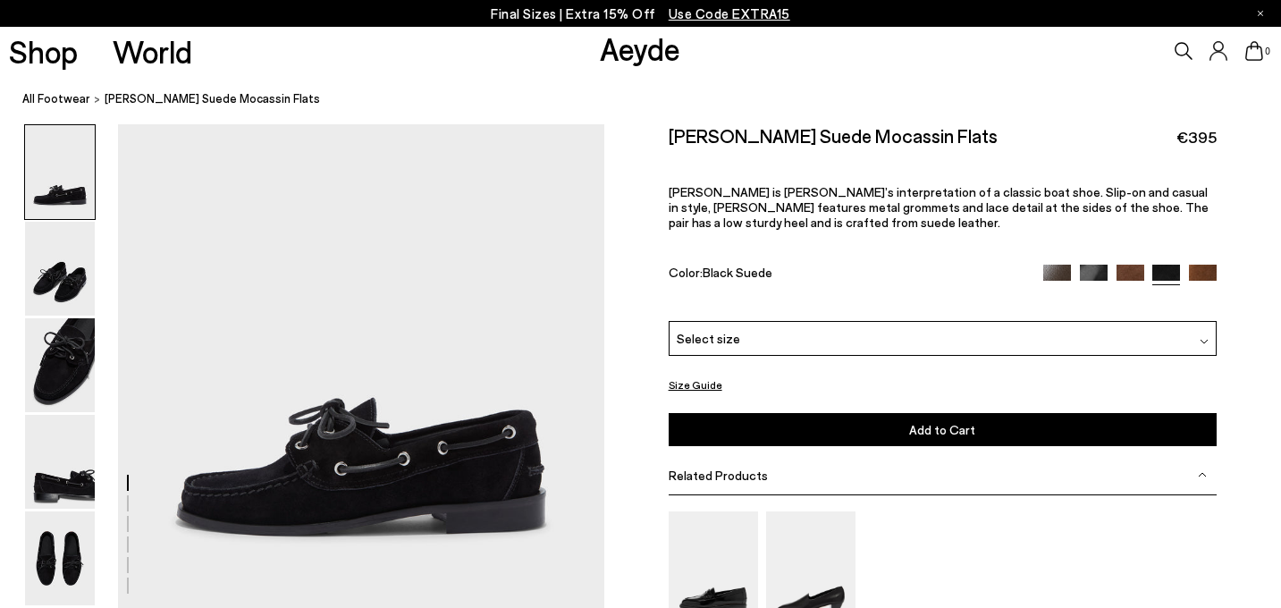
click at [1093, 265] on img at bounding box center [1094, 279] width 28 height 28
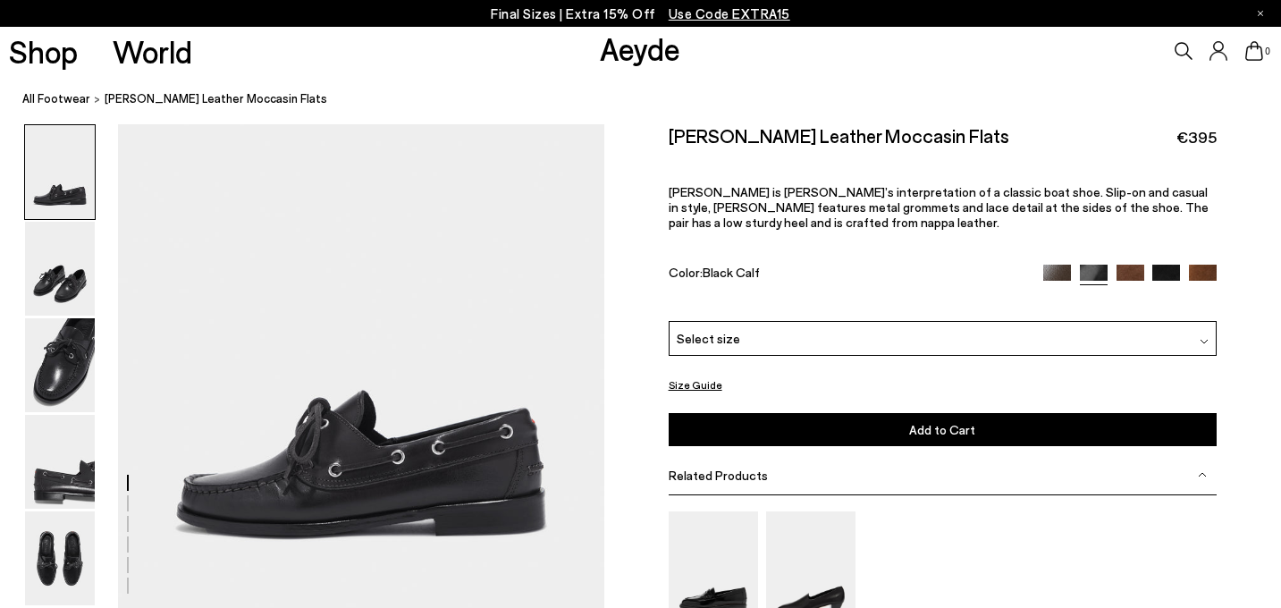
scroll to position [2, 0]
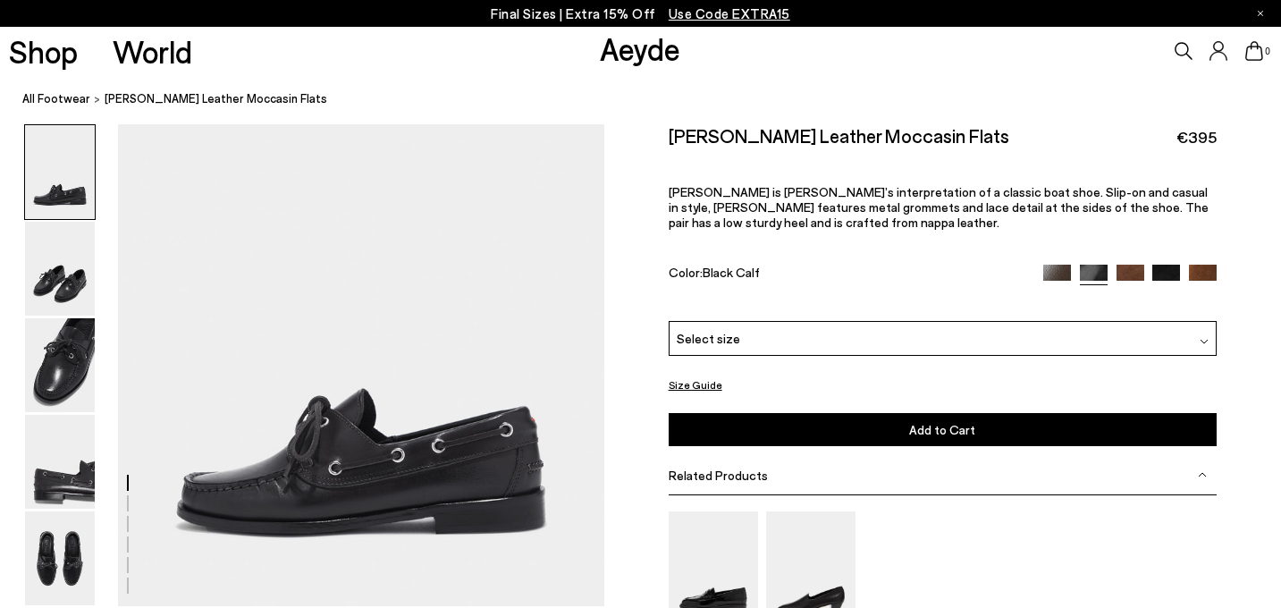
click at [1067, 321] on div "Select size" at bounding box center [943, 338] width 549 height 35
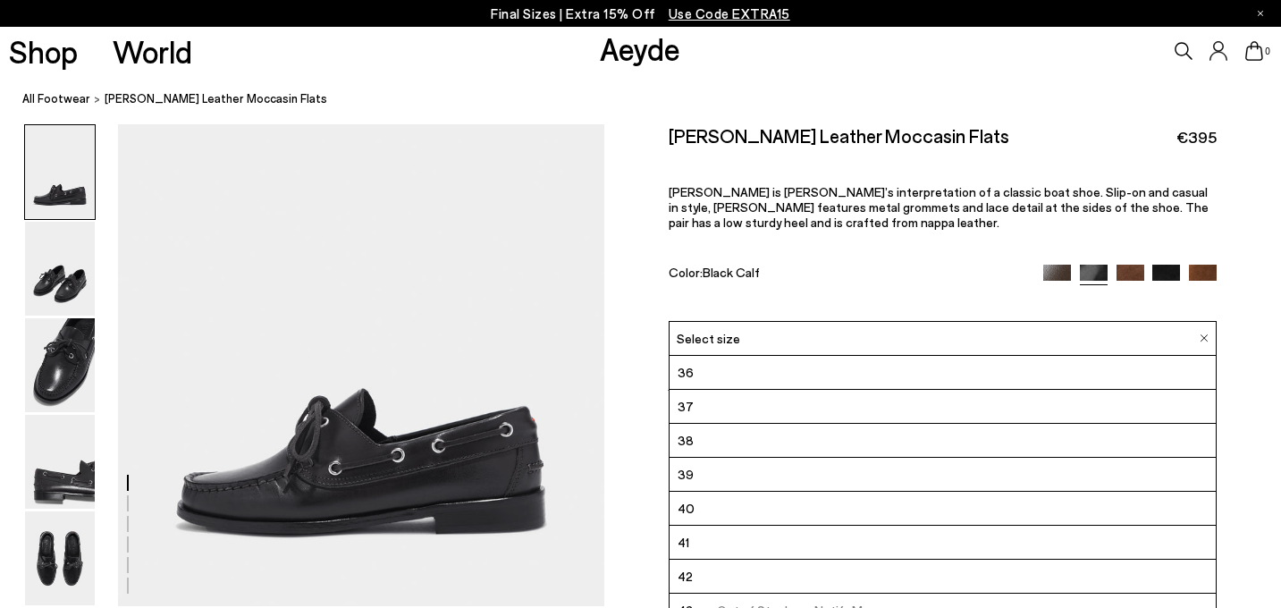
click at [823, 390] on li "37" at bounding box center [943, 407] width 547 height 34
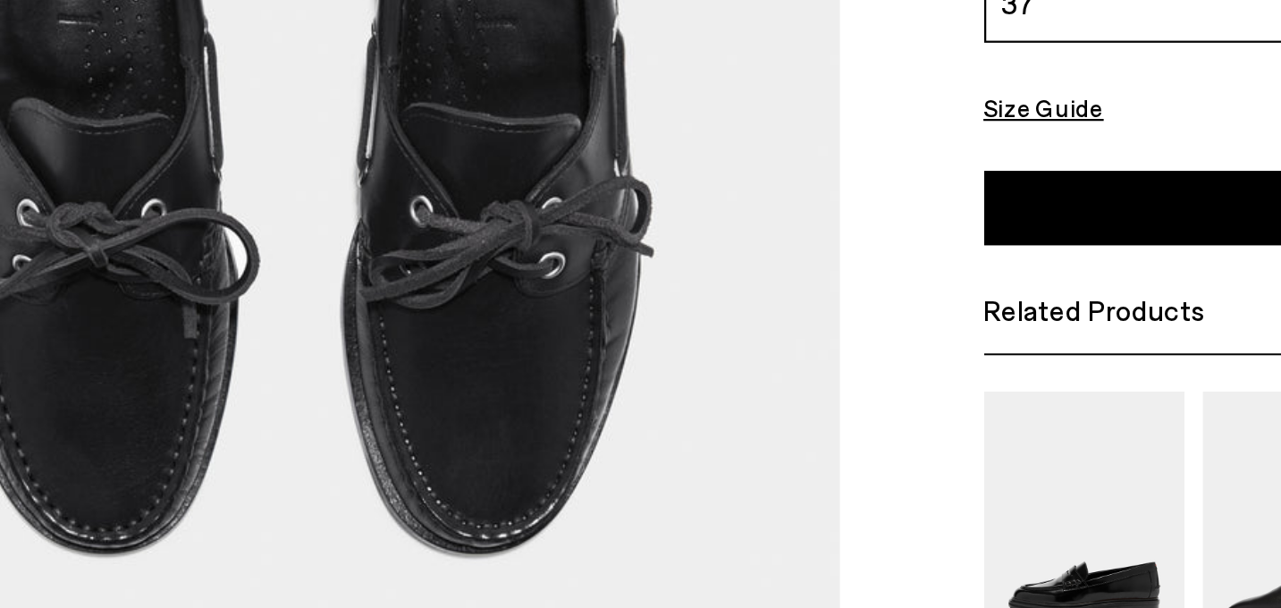
scroll to position [2490, 0]
